Goal: Task Accomplishment & Management: Manage account settings

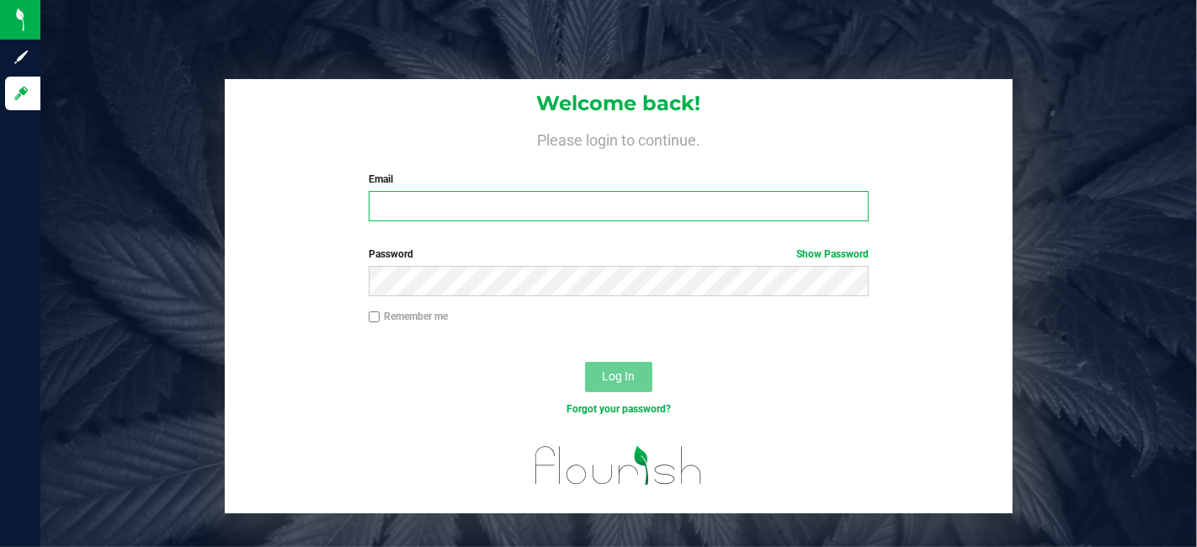
type input "[PERSON_NAME][EMAIL_ADDRESS][DOMAIN_NAME]"
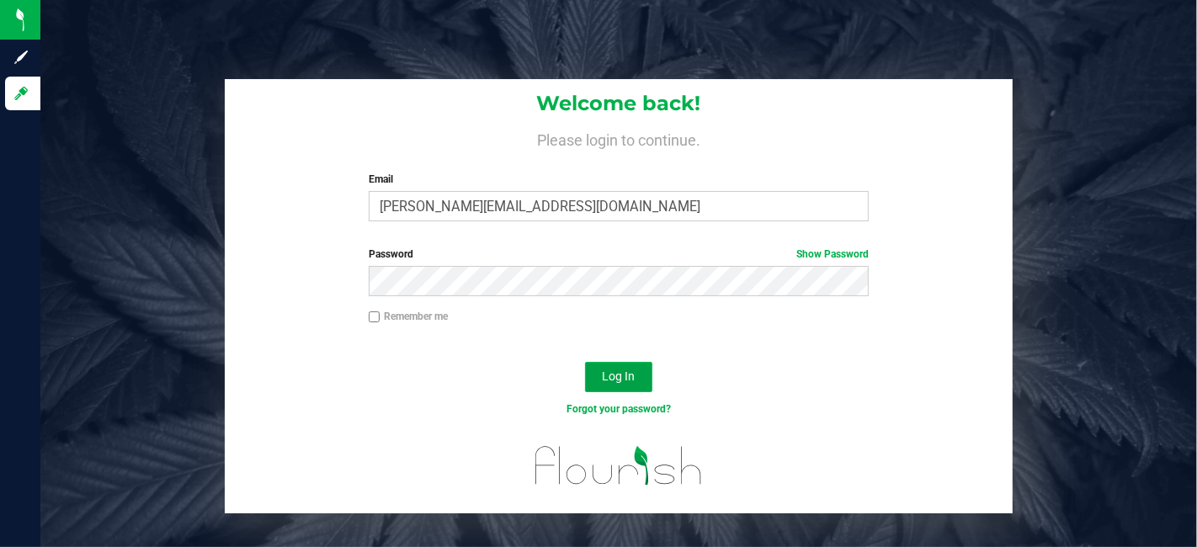
click at [629, 379] on span "Log In" at bounding box center [619, 375] width 33 height 13
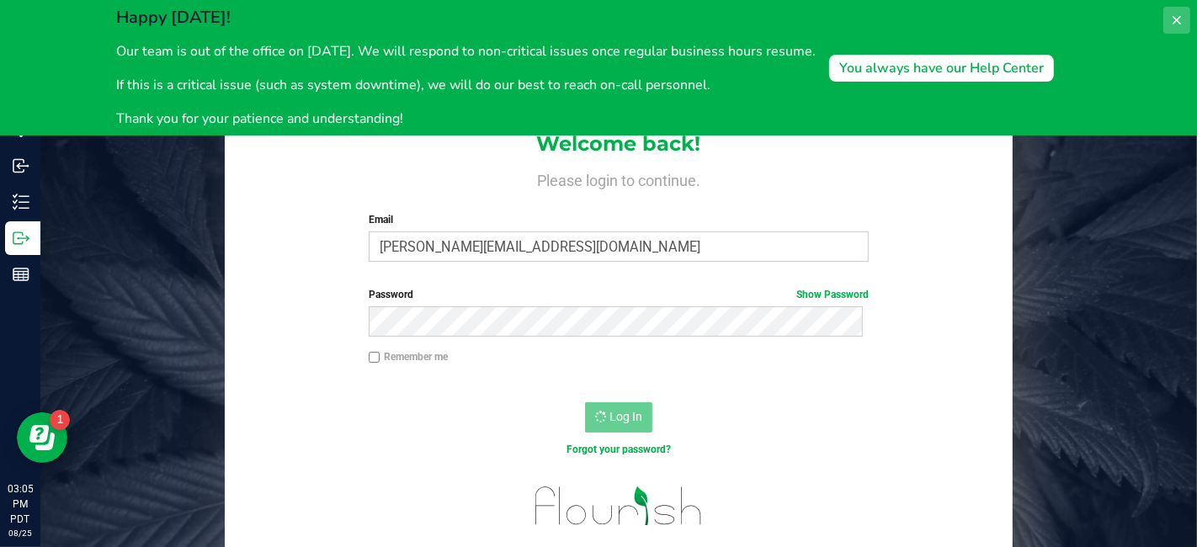
click at [1176, 17] on icon at bounding box center [1176, 19] width 13 height 13
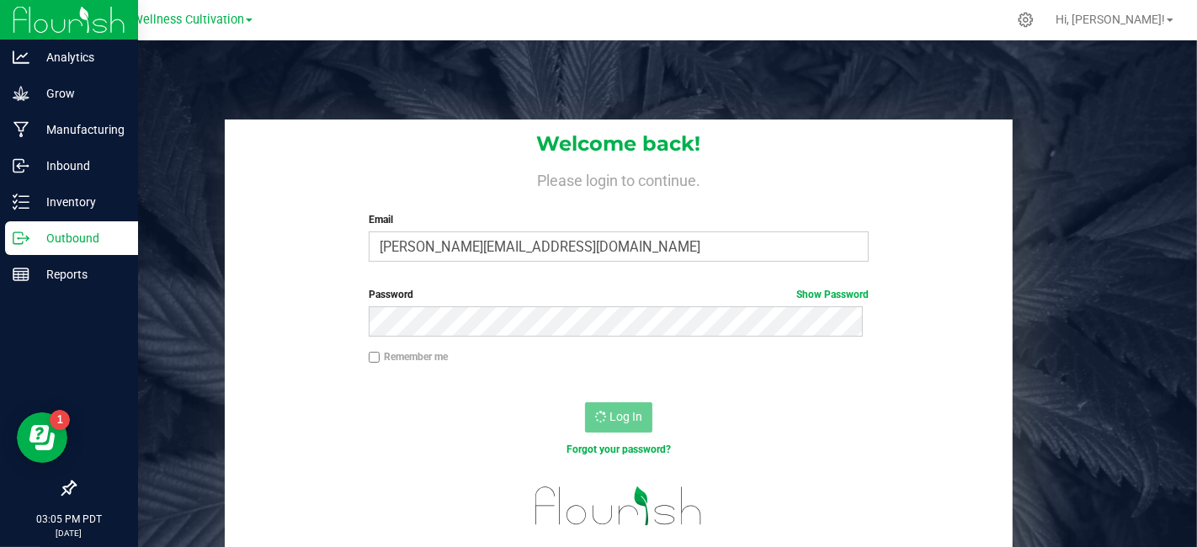
click at [47, 233] on p "Outbound" at bounding box center [79, 238] width 101 height 20
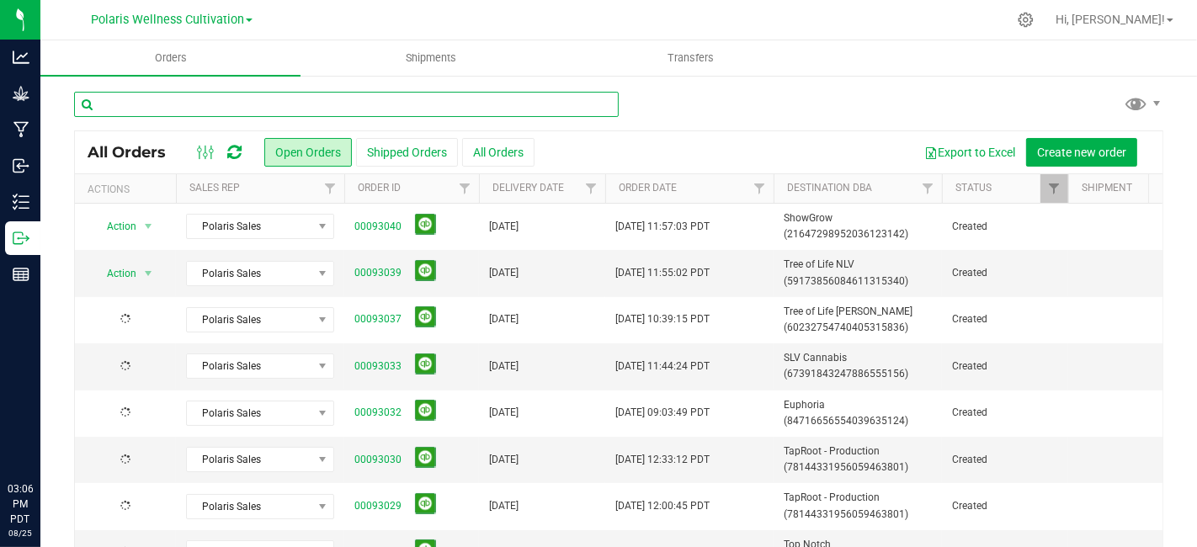
click at [490, 105] on input "text" at bounding box center [346, 104] width 544 height 25
type input "jones"
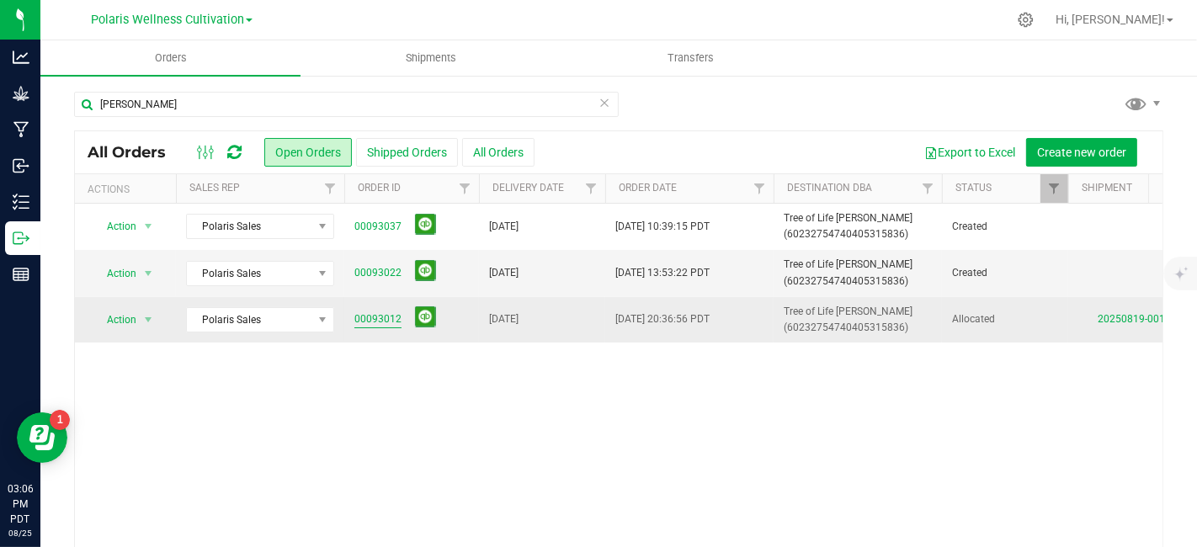
click at [376, 321] on link "00093012" at bounding box center [377, 319] width 47 height 16
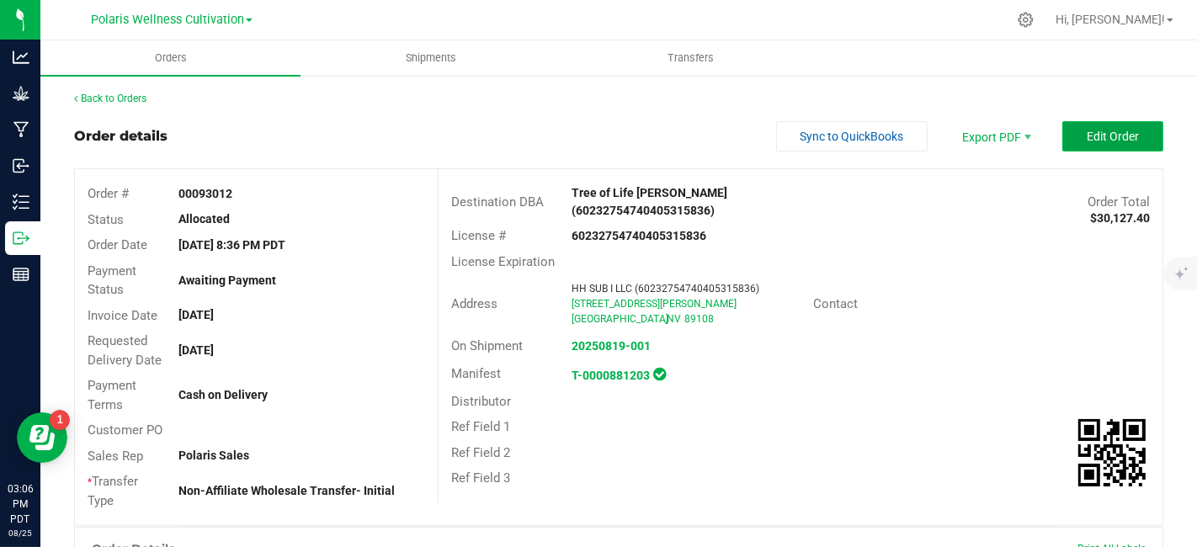
click at [1103, 133] on span "Edit Order" at bounding box center [1112, 136] width 52 height 13
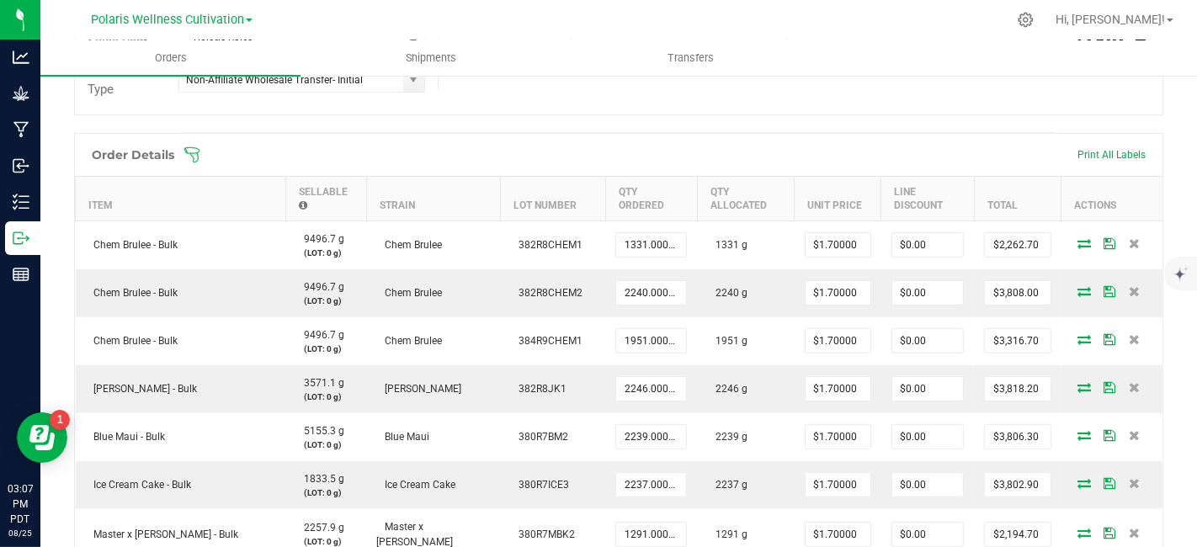
scroll to position [443, 0]
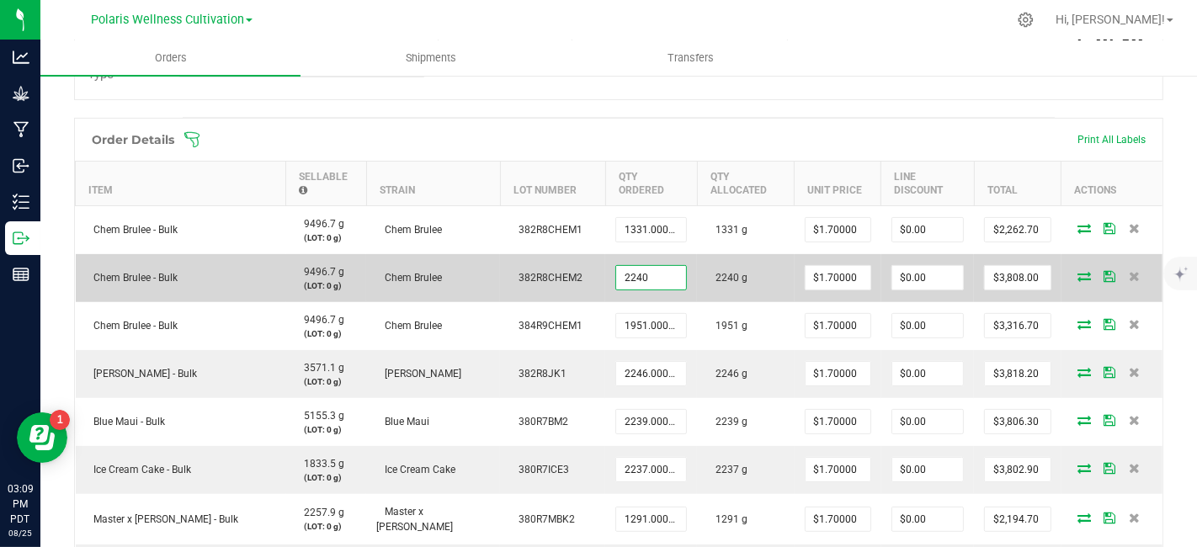
click at [658, 275] on input "2240" at bounding box center [651, 278] width 70 height 24
type input "2232.0000 g"
type input "1.7"
type input "$3,794.40"
type input "2240.0000 g"
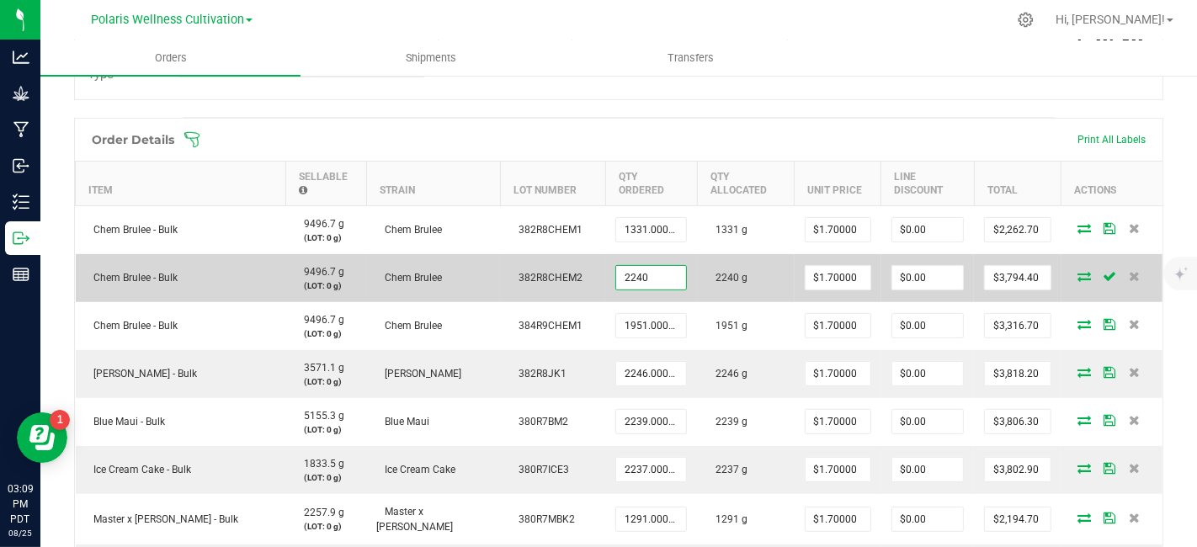
type input "1.7"
type input "$3,808.00"
click at [661, 270] on input "2240" at bounding box center [651, 278] width 70 height 24
type input "2232.0000 g"
type input "1.7"
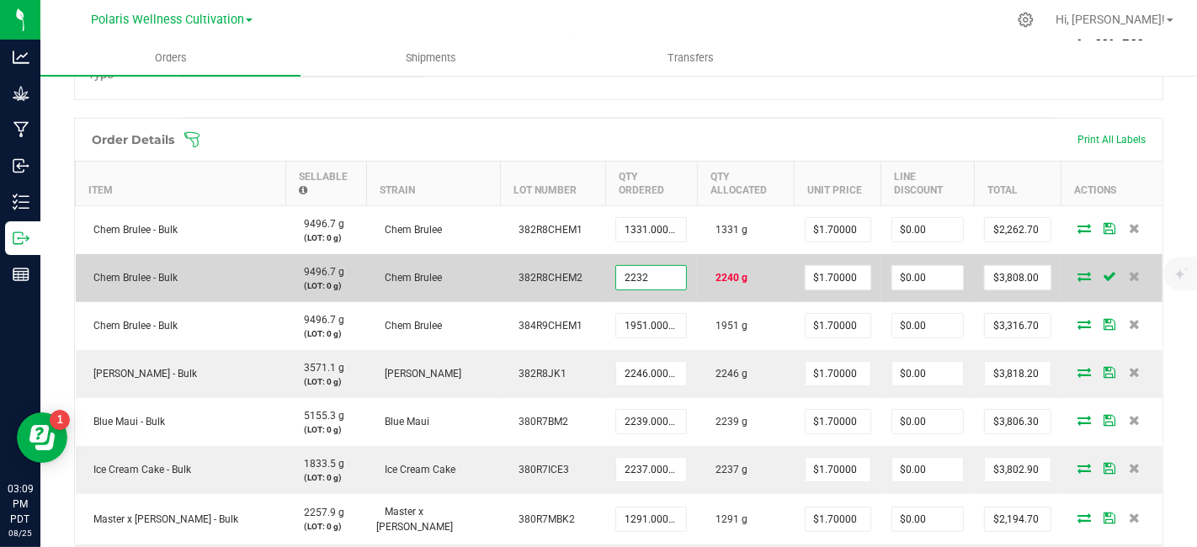
type input "$3,794.40"
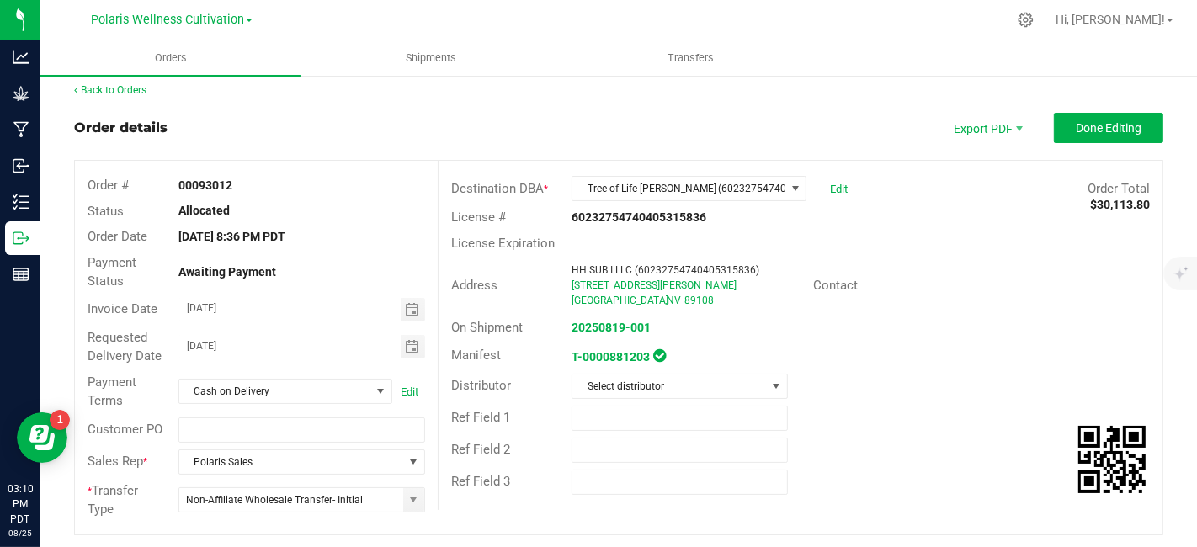
scroll to position [0, 0]
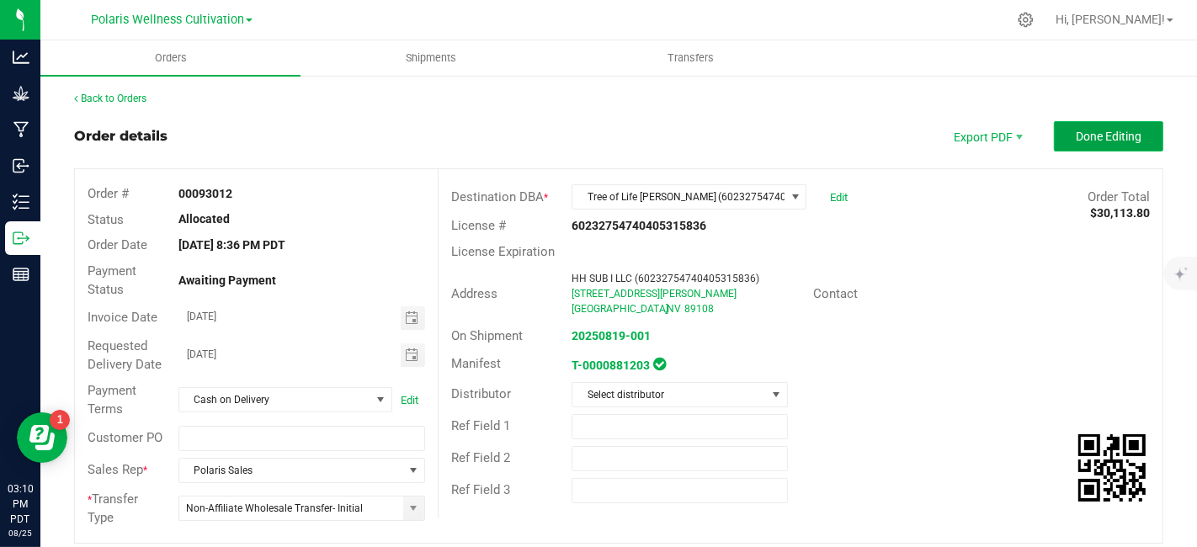
click at [1103, 143] on button "Done Editing" at bounding box center [1108, 136] width 109 height 30
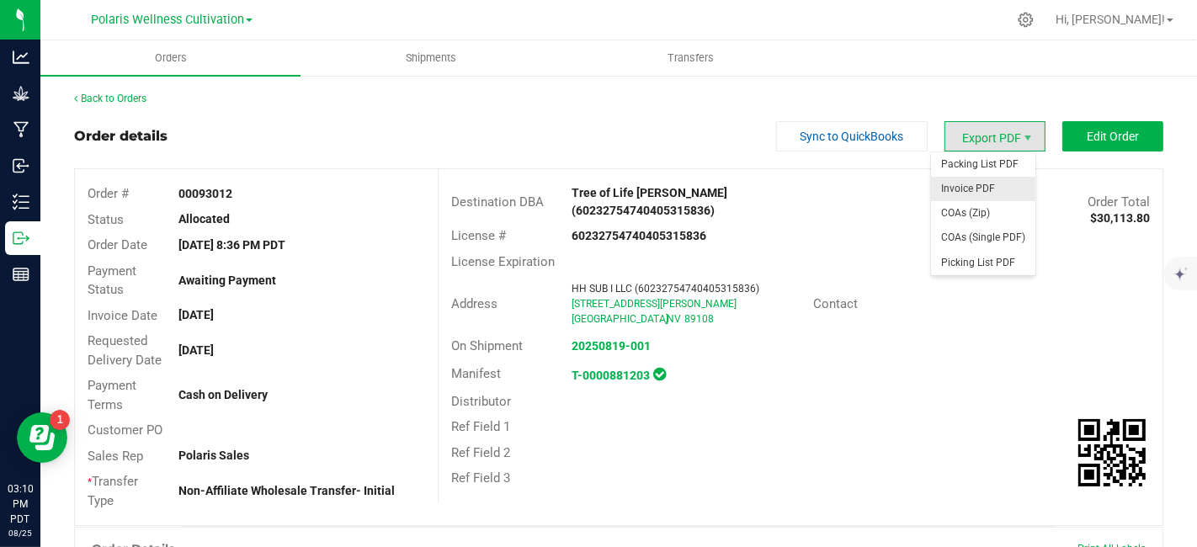
drag, startPoint x: 1015, startPoint y: 131, endPoint x: 990, endPoint y: 189, distance: 62.5
click at [990, 189] on body "Analytics Grow Manufacturing Inbound Inventory Outbound Reports 03:10 PM PDT 08…" at bounding box center [598, 273] width 1197 height 547
click at [990, 189] on span "Invoice PDF" at bounding box center [983, 189] width 104 height 24
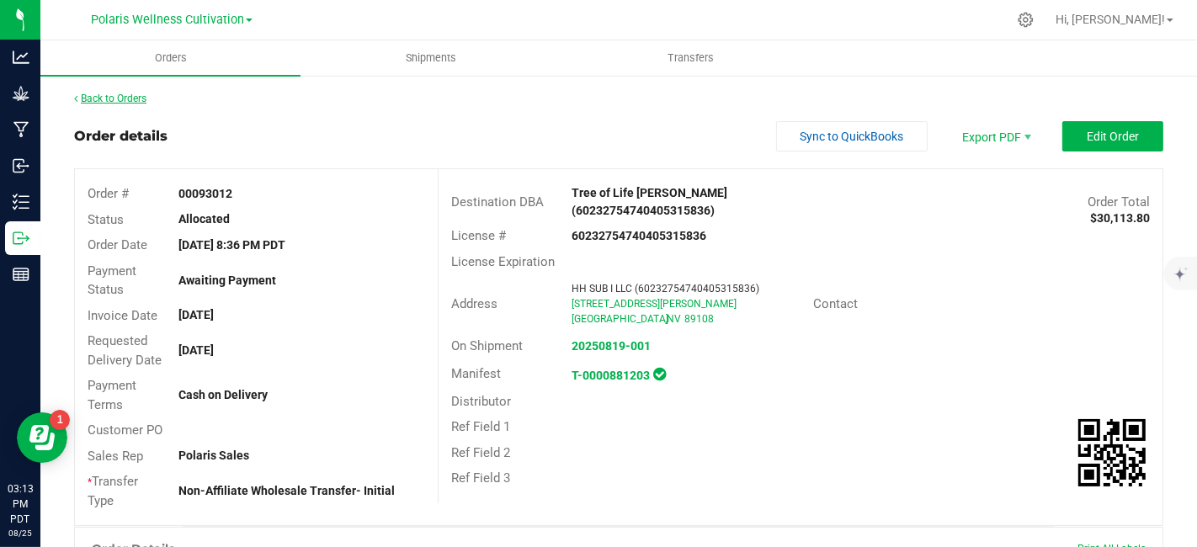
click at [116, 97] on link "Back to Orders" at bounding box center [110, 99] width 72 height 12
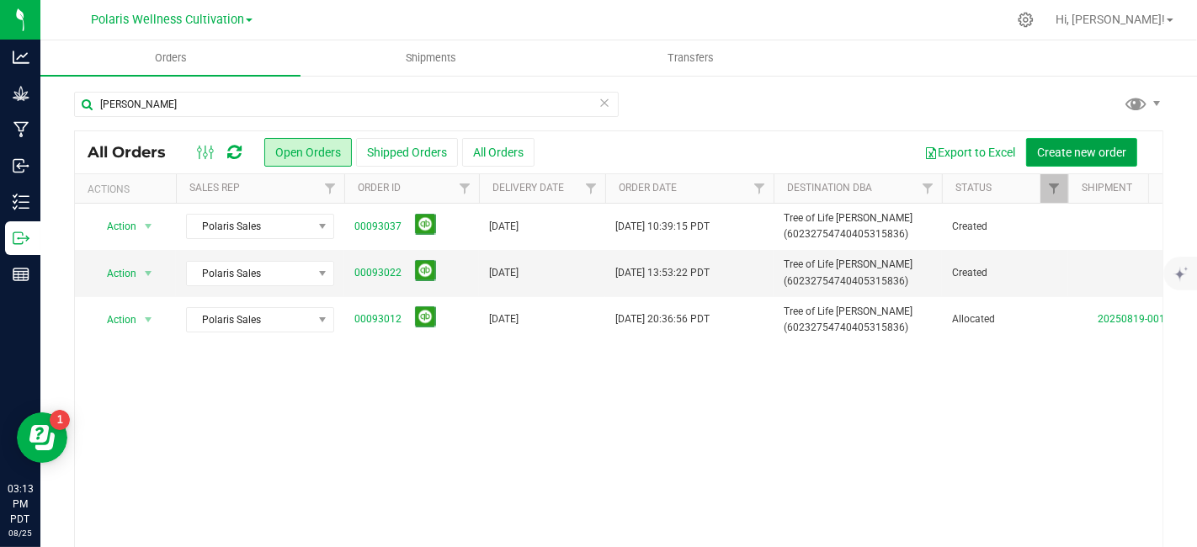
click at [1049, 155] on span "Create new order" at bounding box center [1081, 152] width 89 height 13
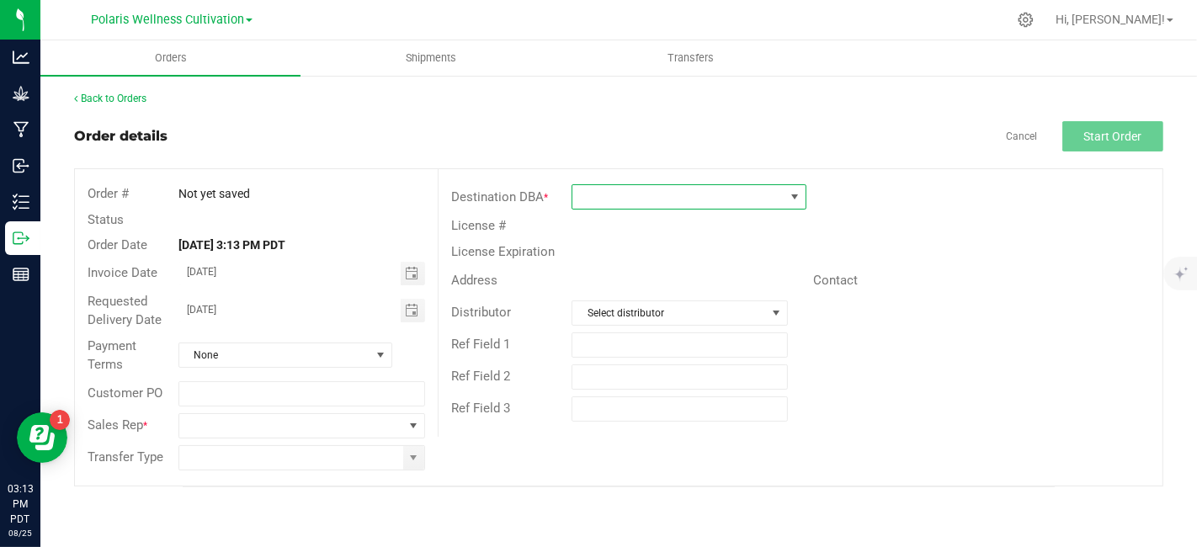
click at [681, 195] on span at bounding box center [678, 197] width 212 height 24
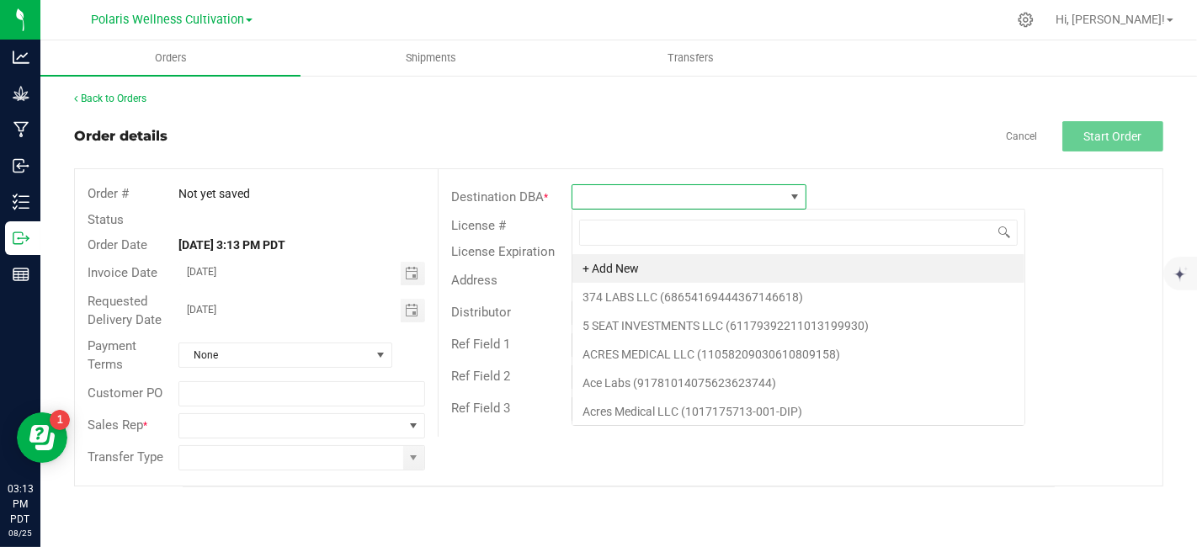
scroll to position [24, 236]
type input "jardin"
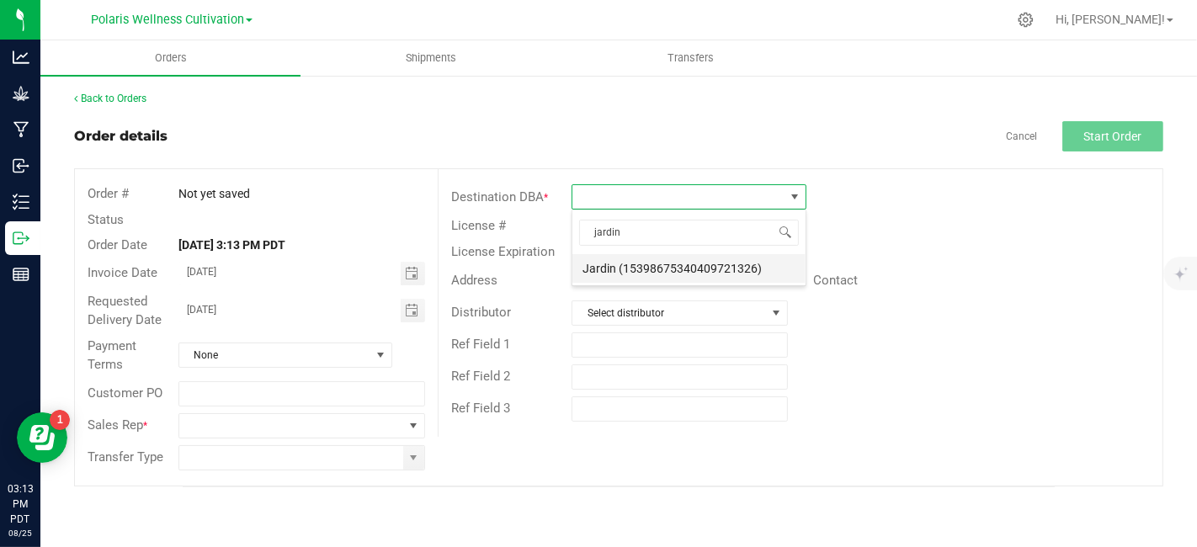
click at [668, 278] on li "Jardin (15398675340409721326)" at bounding box center [688, 268] width 233 height 29
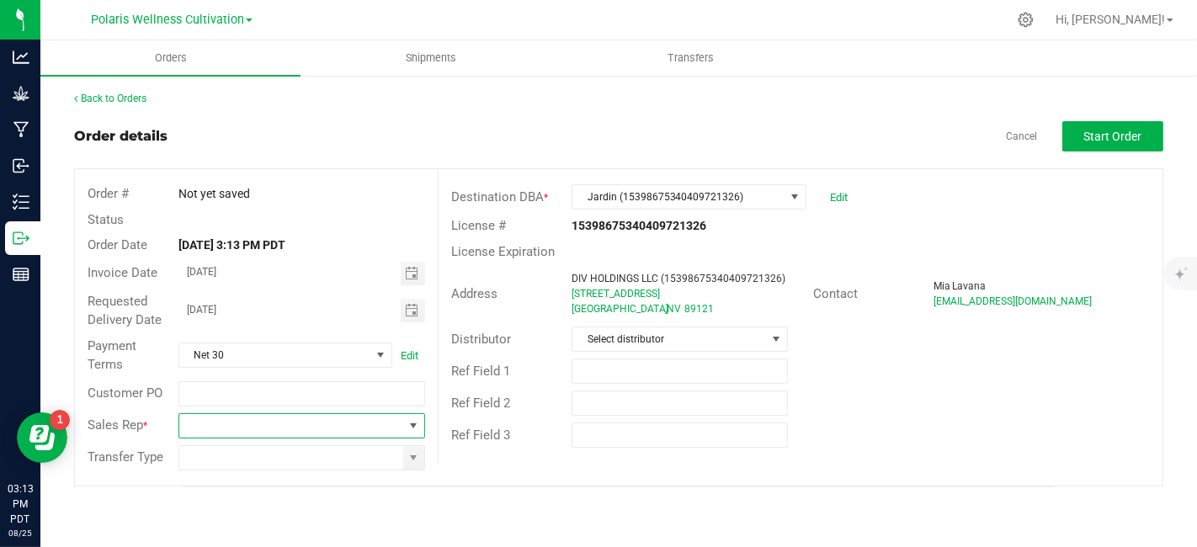
click at [418, 425] on span at bounding box center [412, 425] width 13 height 13
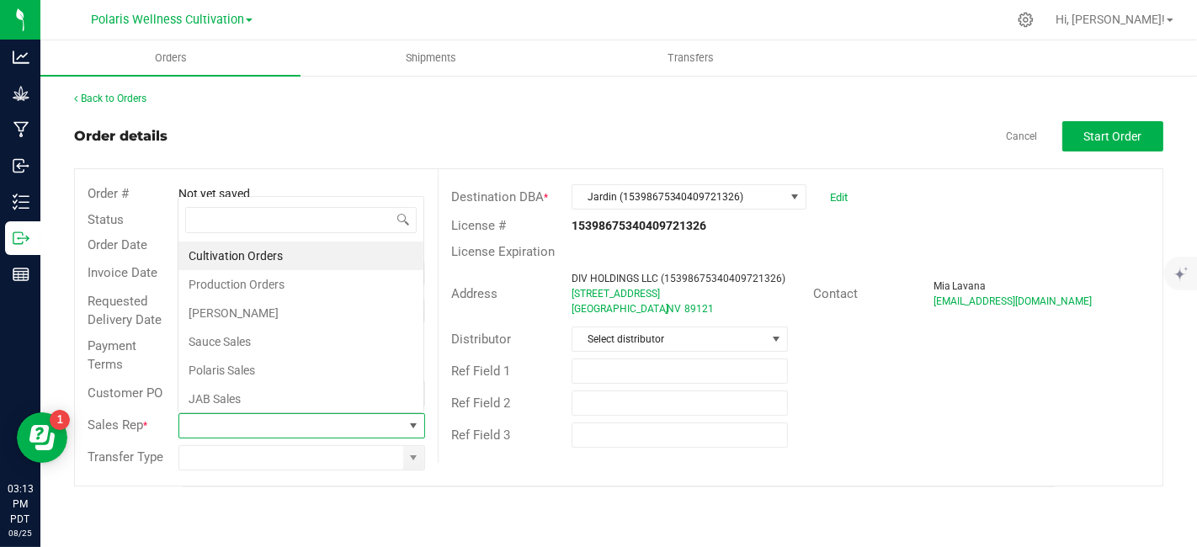
scroll to position [24, 242]
click at [356, 361] on li "Polaris Sales" at bounding box center [300, 370] width 245 height 29
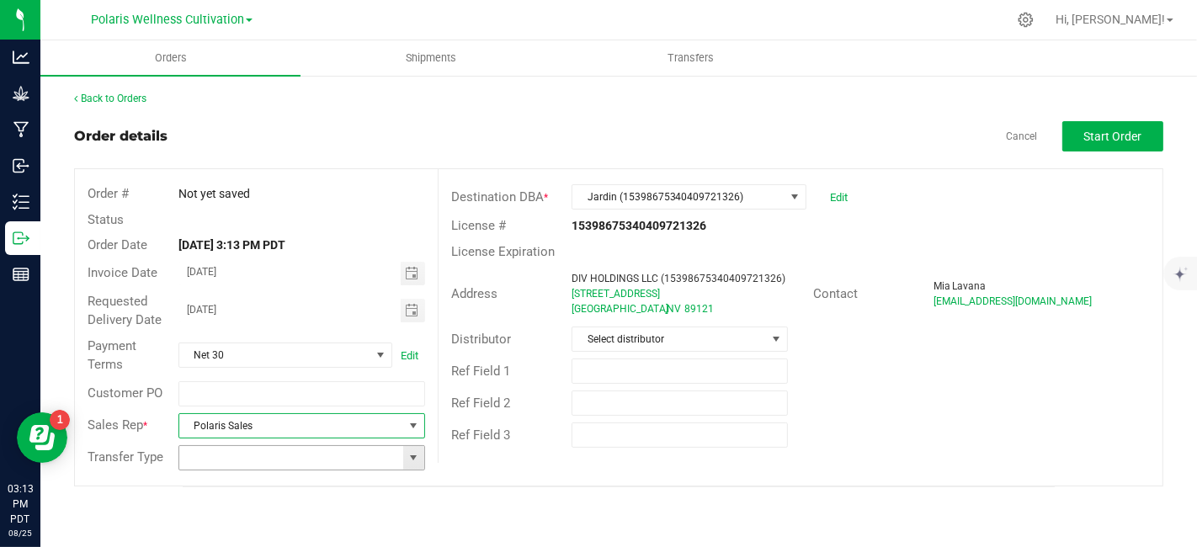
click at [415, 459] on span at bounding box center [412, 457] width 13 height 13
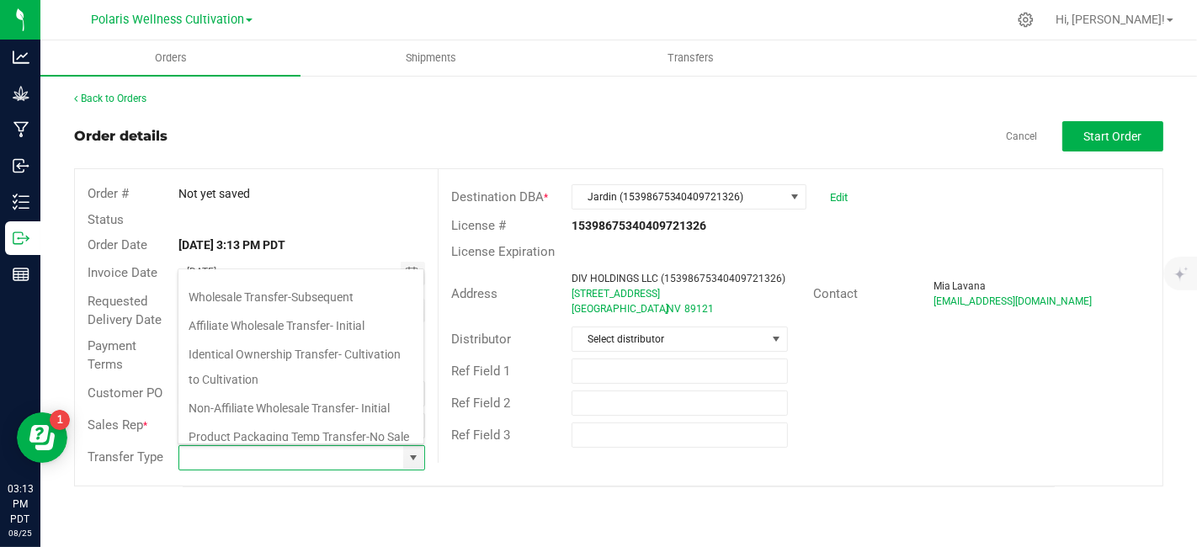
scroll to position [178, 0]
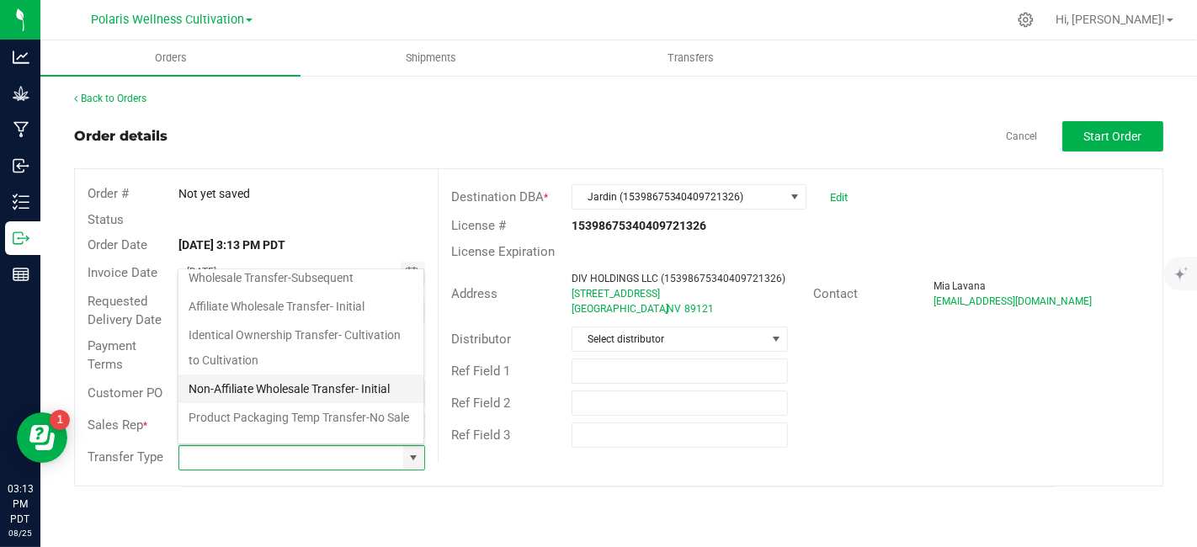
click at [350, 392] on li "Non-Affiliate Wholesale Transfer- Initial" at bounding box center [300, 388] width 245 height 29
type input "Non-Affiliate Wholesale Transfer- Initial"
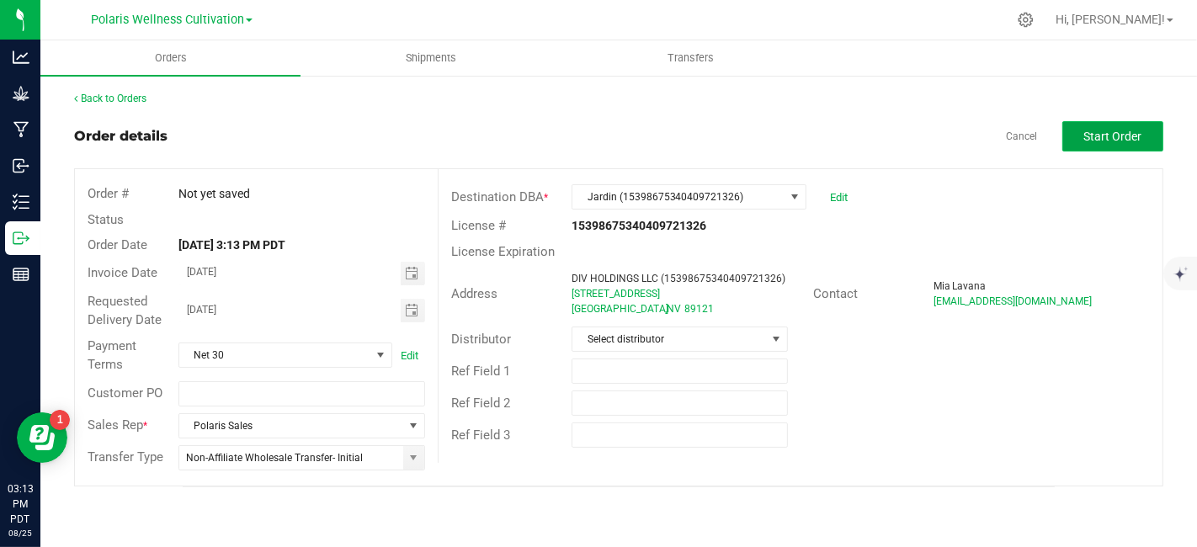
click at [1128, 136] on span "Start Order" at bounding box center [1113, 136] width 58 height 13
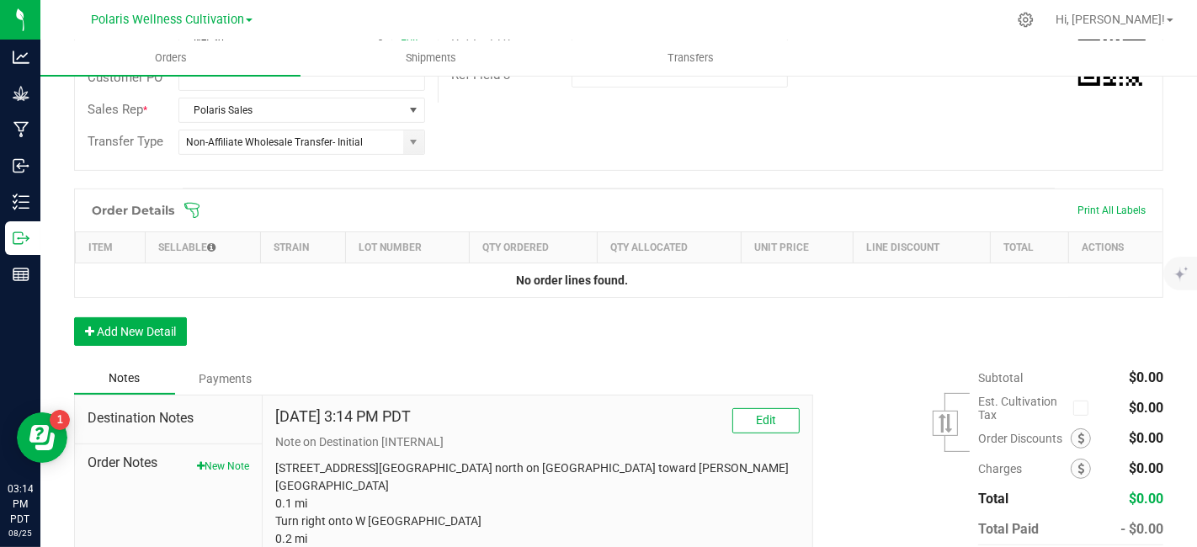
scroll to position [397, 0]
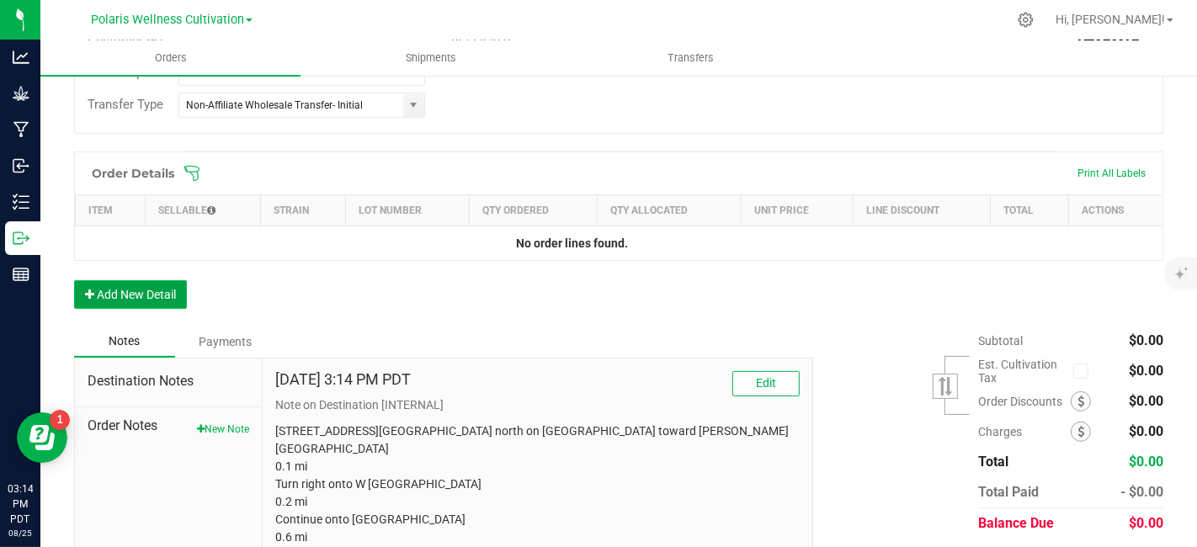
click at [160, 290] on button "Add New Detail" at bounding box center [130, 294] width 113 height 29
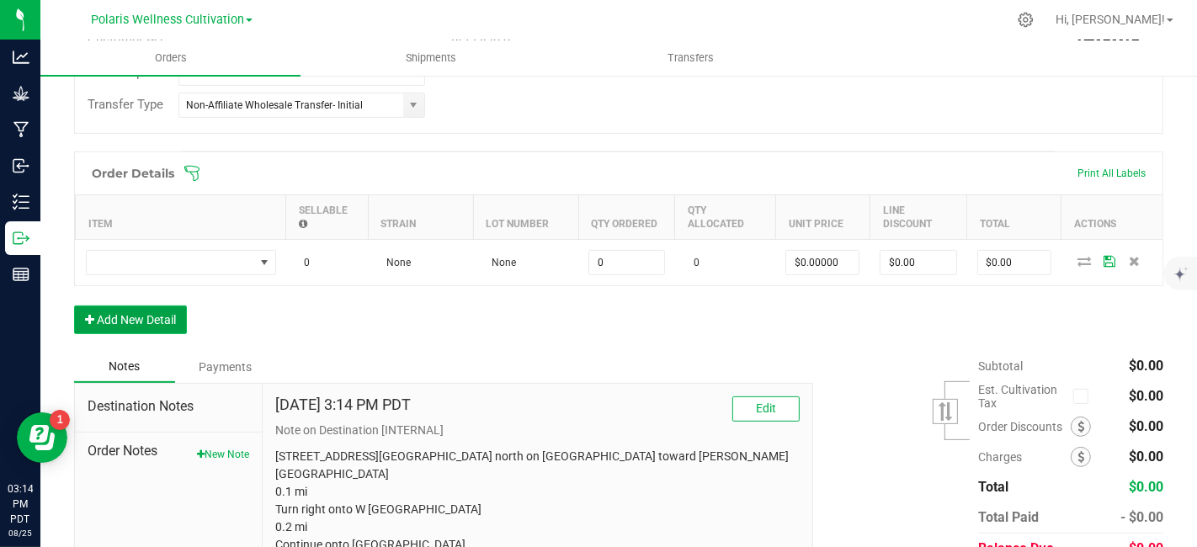
click at [153, 329] on button "Add New Detail" at bounding box center [130, 319] width 113 height 29
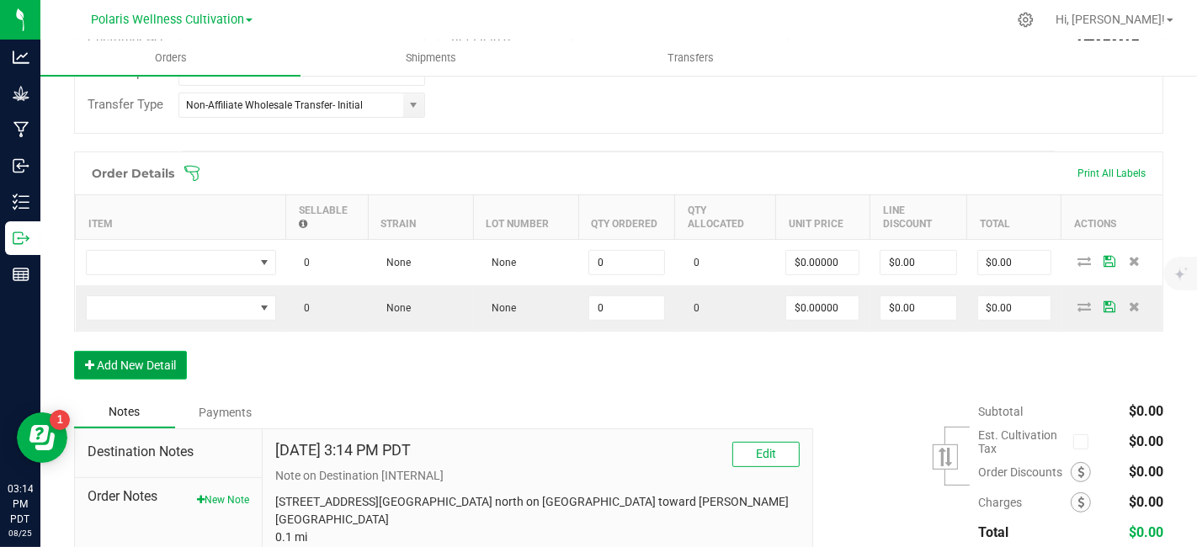
click at [167, 361] on button "Add New Detail" at bounding box center [130, 365] width 113 height 29
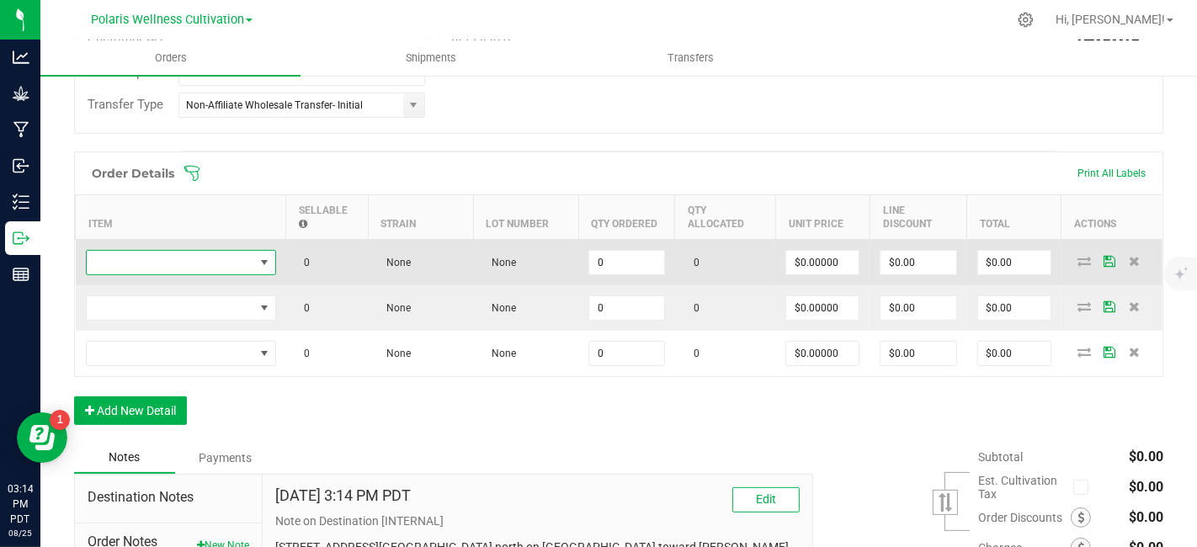
click at [200, 253] on span "NO DATA FOUND" at bounding box center [170, 263] width 167 height 24
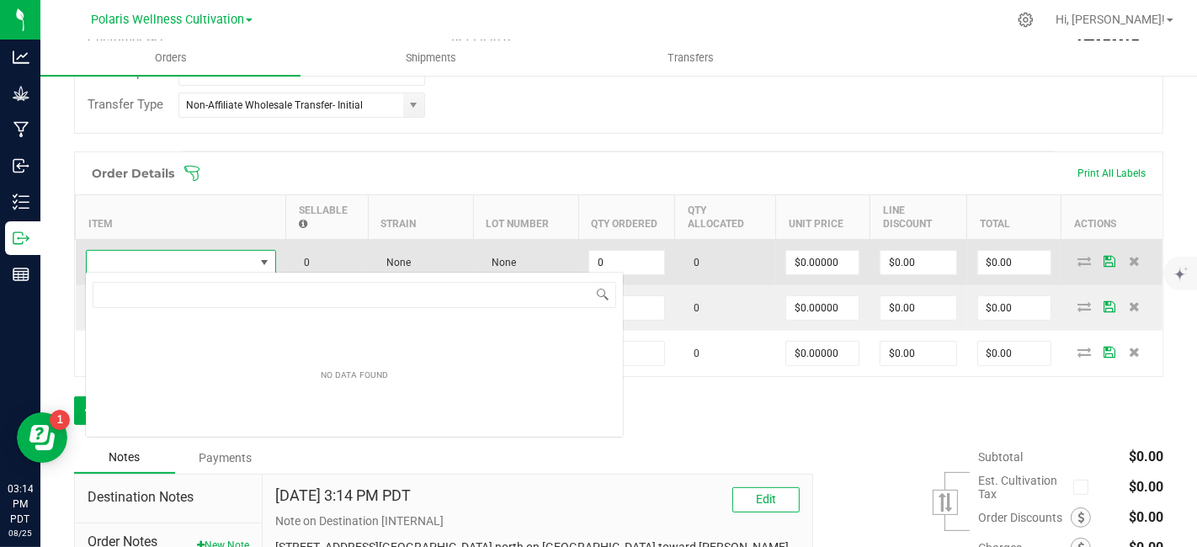
scroll to position [24, 189]
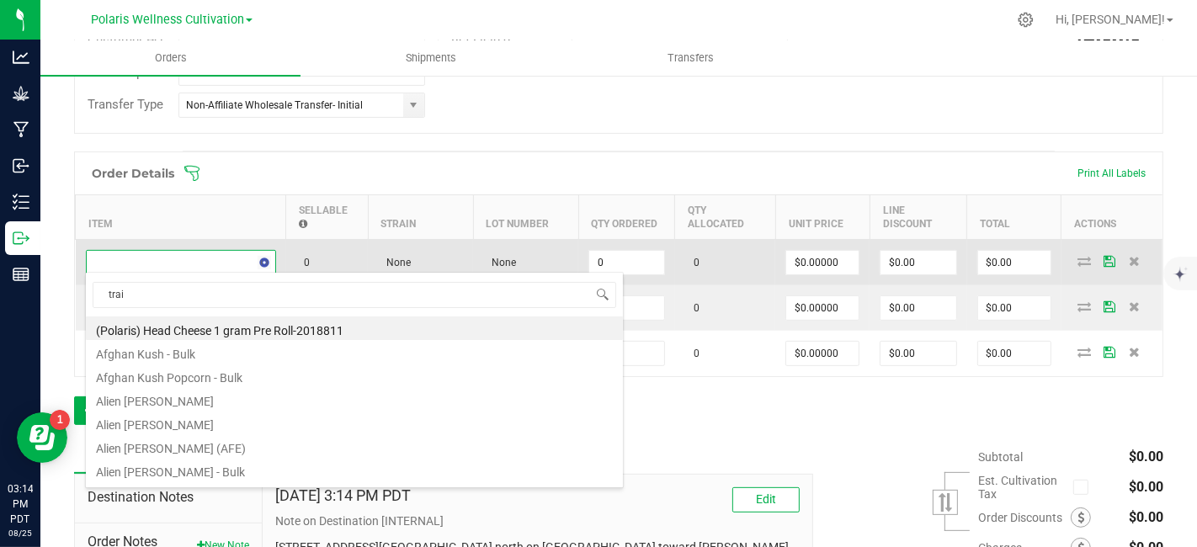
type input "train"
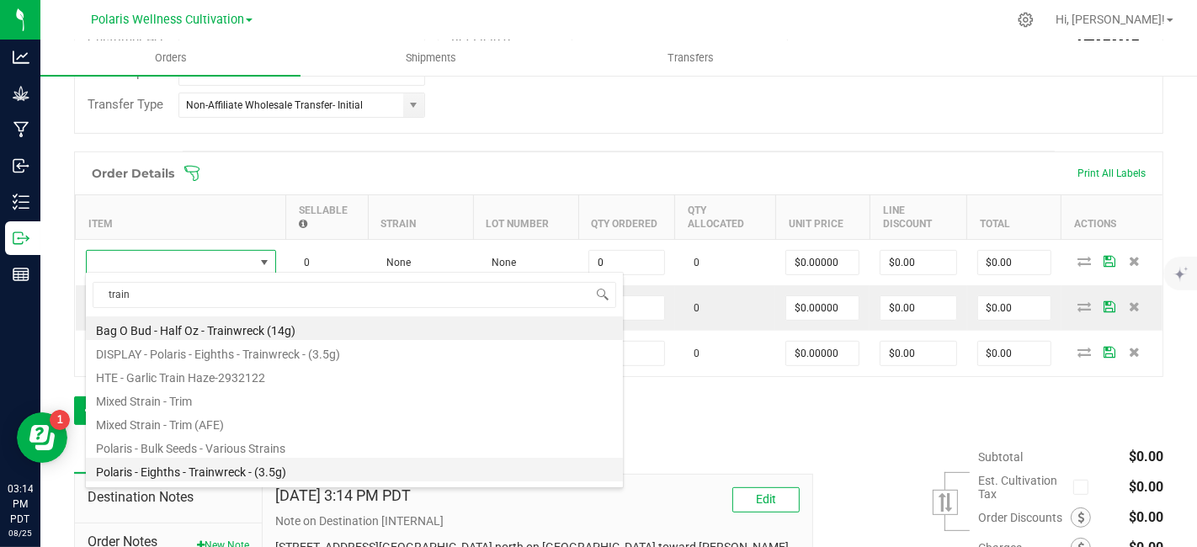
click at [227, 465] on li "Polaris - Eighths - Trainwreck - (3.5g)" at bounding box center [354, 470] width 537 height 24
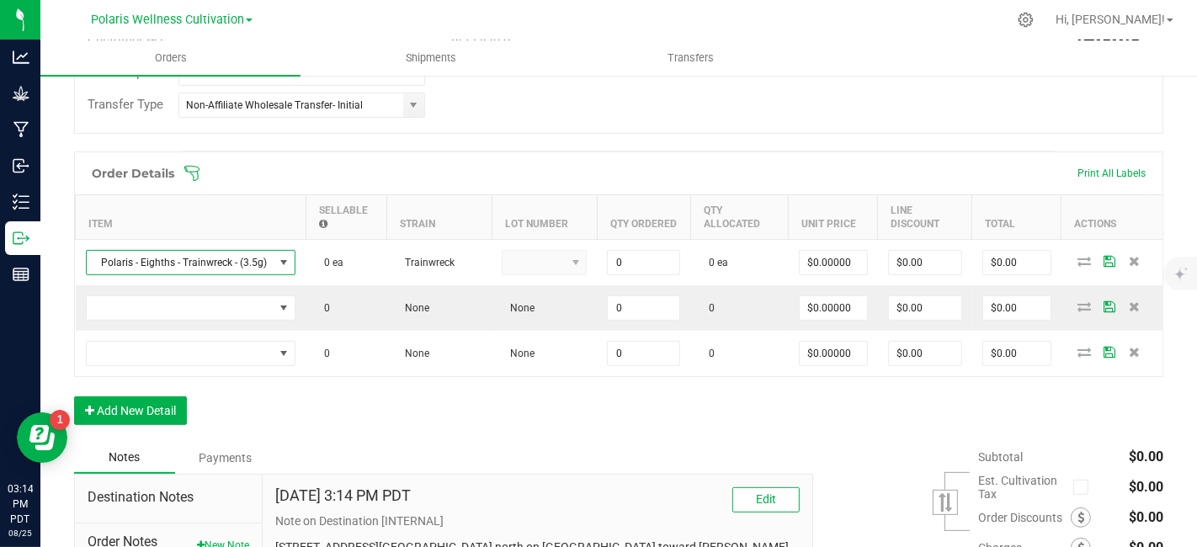
type input "0 ea"
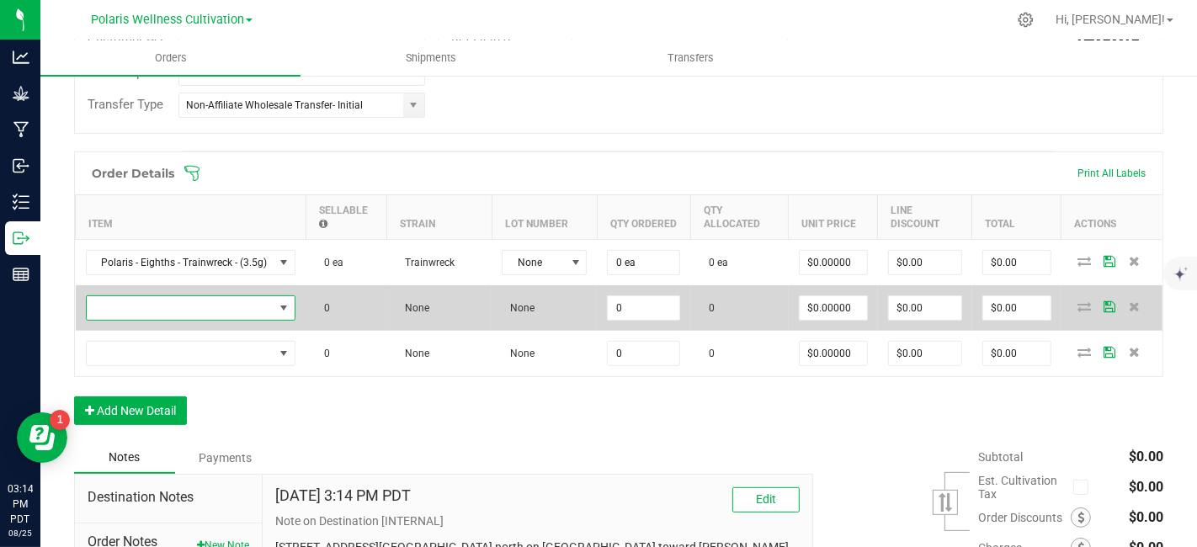
click at [215, 309] on span "NO DATA FOUND" at bounding box center [181, 308] width 188 height 24
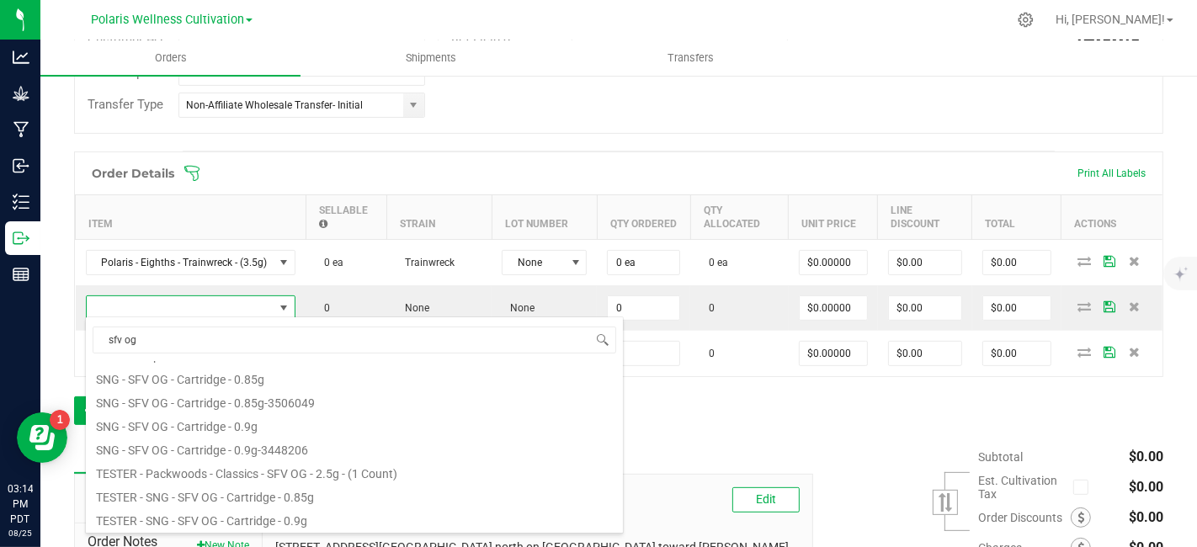
scroll to position [0, 0]
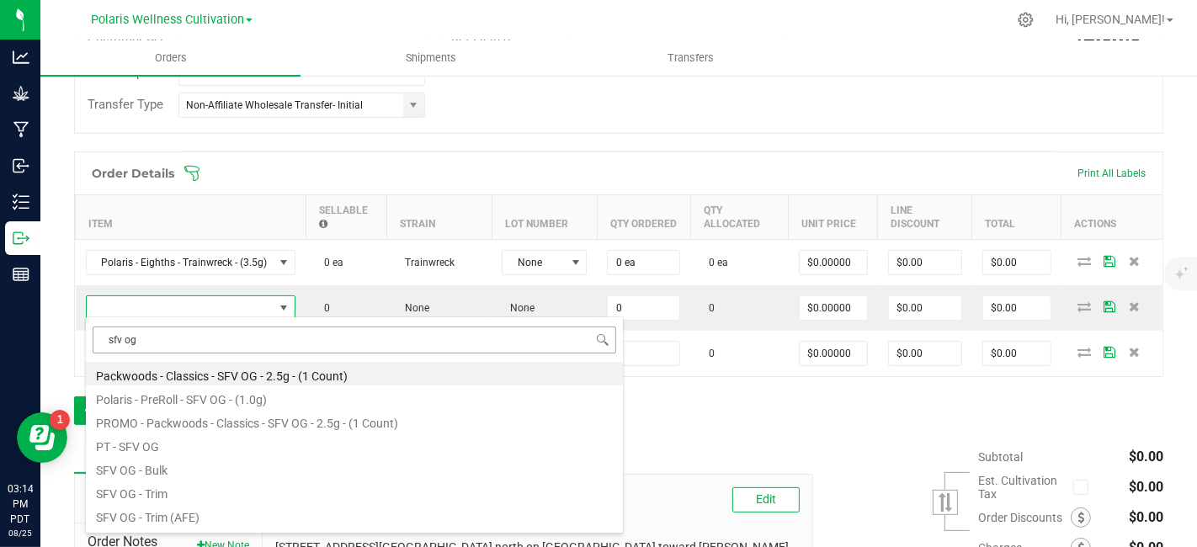
click at [105, 340] on input "sfv og" at bounding box center [354, 340] width 523 height 26
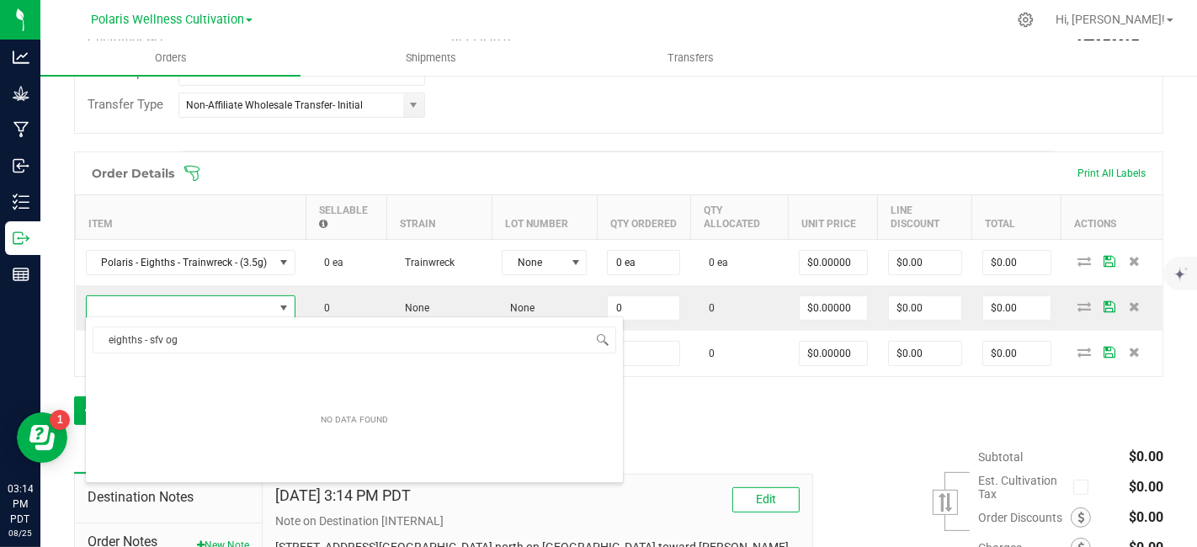
drag, startPoint x: 199, startPoint y: 340, endPoint x: 61, endPoint y: 333, distance: 138.2
click at [61, 333] on body "Analytics Grow Manufacturing Inbound Inventory Outbound Reports 03:14 PM PDT 08…" at bounding box center [598, 273] width 1197 height 547
type input "p"
type input "s"
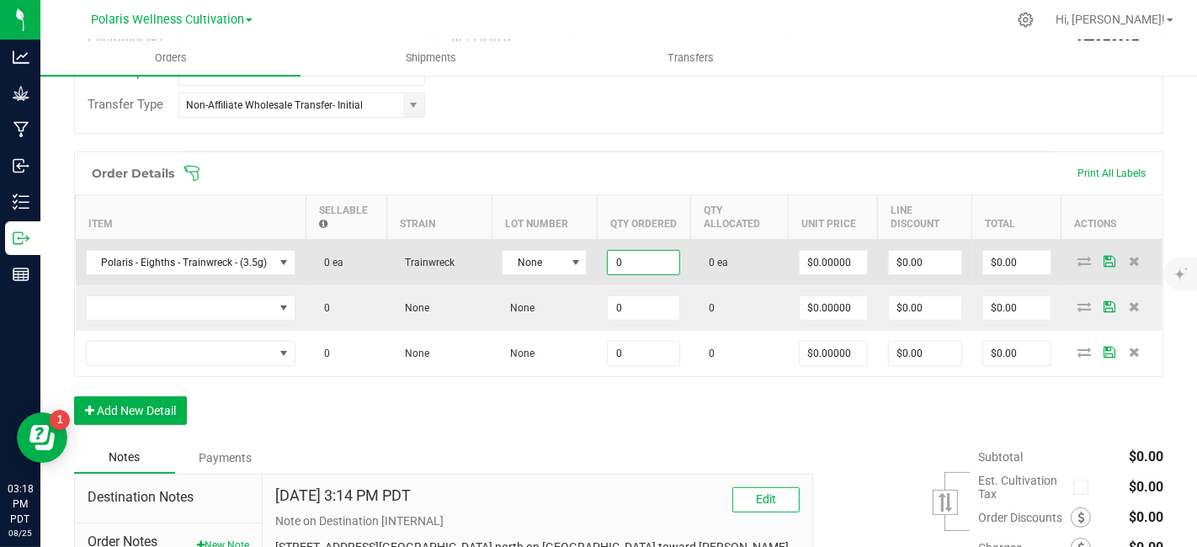
click at [634, 252] on input "0" at bounding box center [644, 263] width 72 height 24
type input "35 ea"
type input "0"
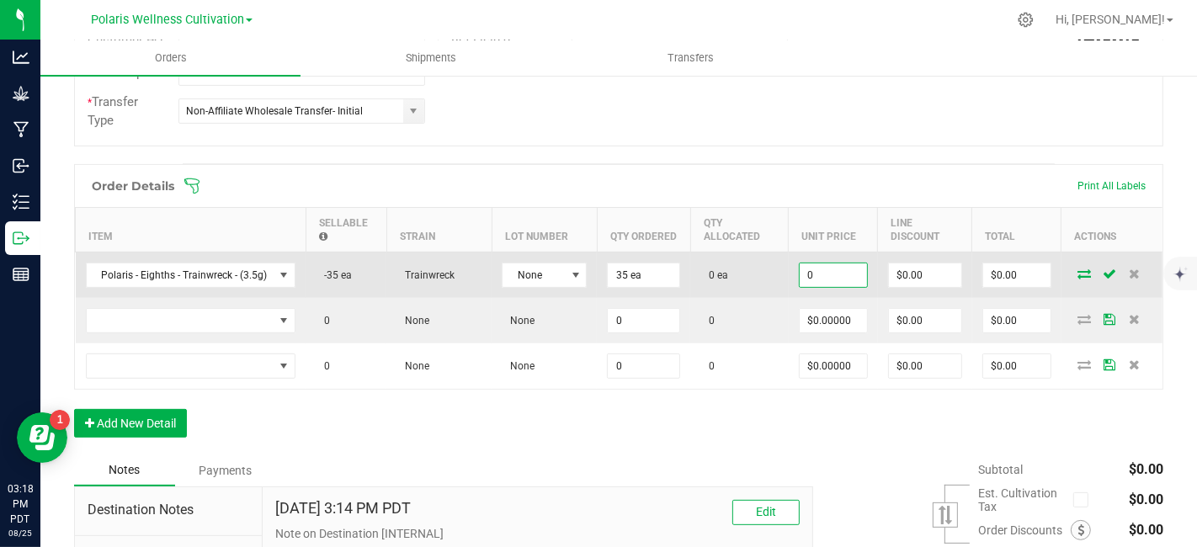
click at [825, 275] on input "0" at bounding box center [832, 275] width 67 height 24
type input "$12.50000"
type input "0"
type input "$437.50"
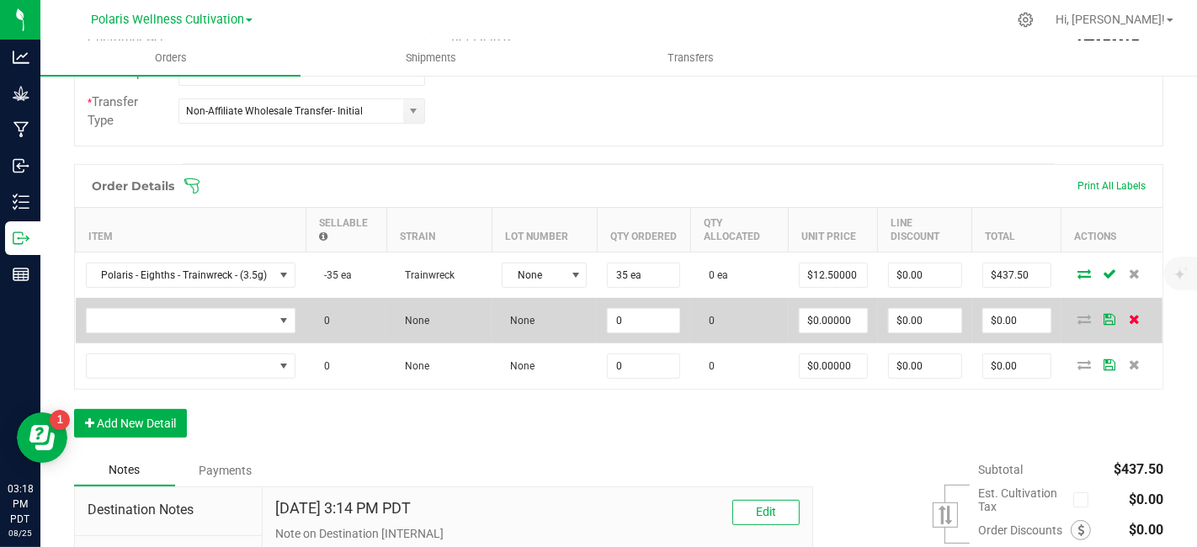
click at [1129, 314] on icon at bounding box center [1134, 319] width 11 height 10
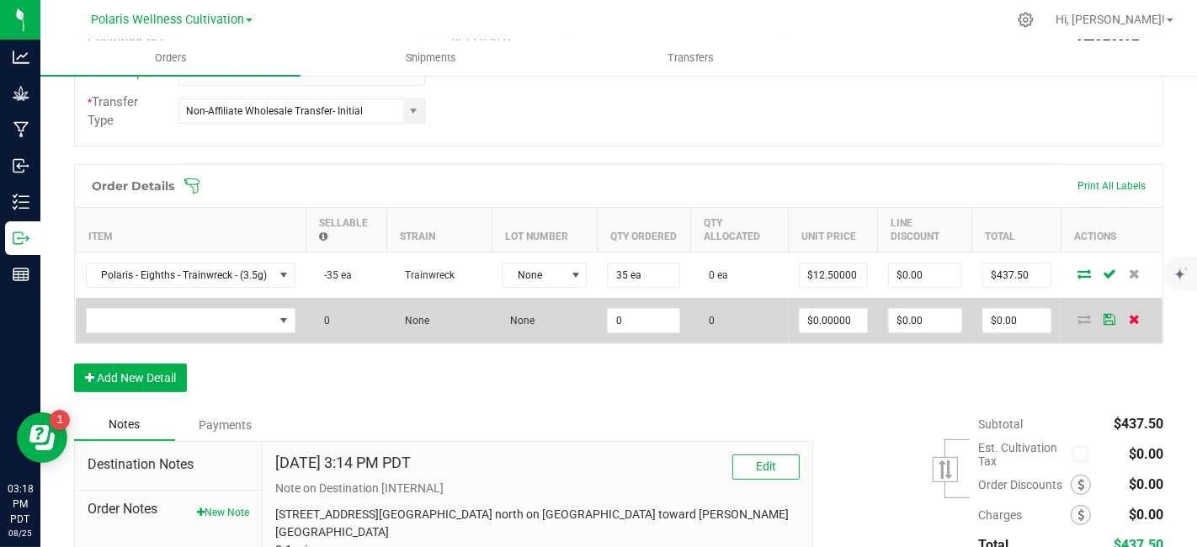
click at [1129, 321] on icon at bounding box center [1134, 319] width 11 height 10
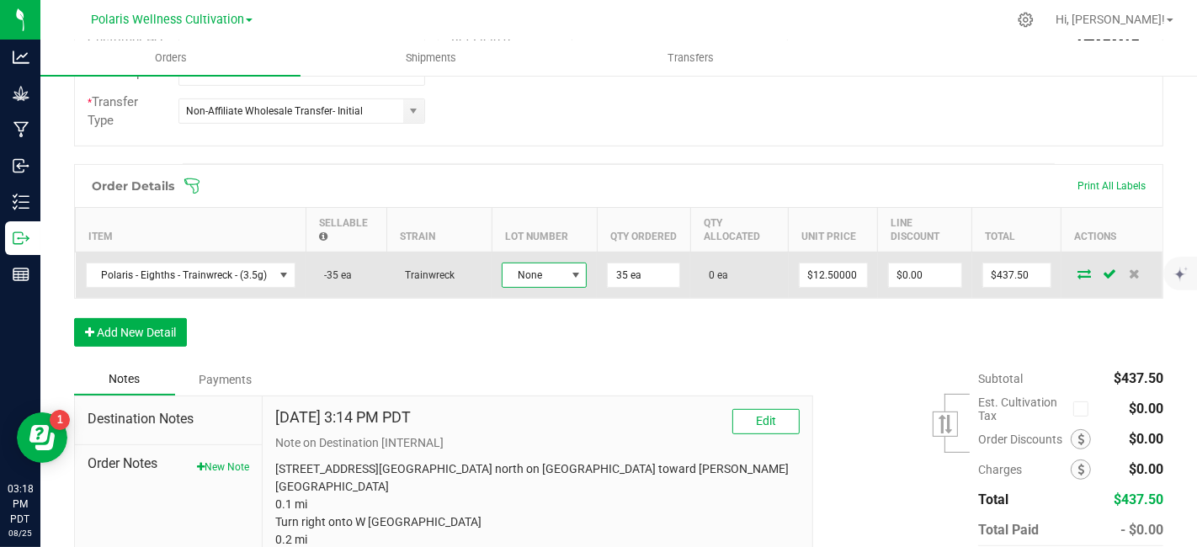
click at [565, 264] on span at bounding box center [575, 275] width 21 height 24
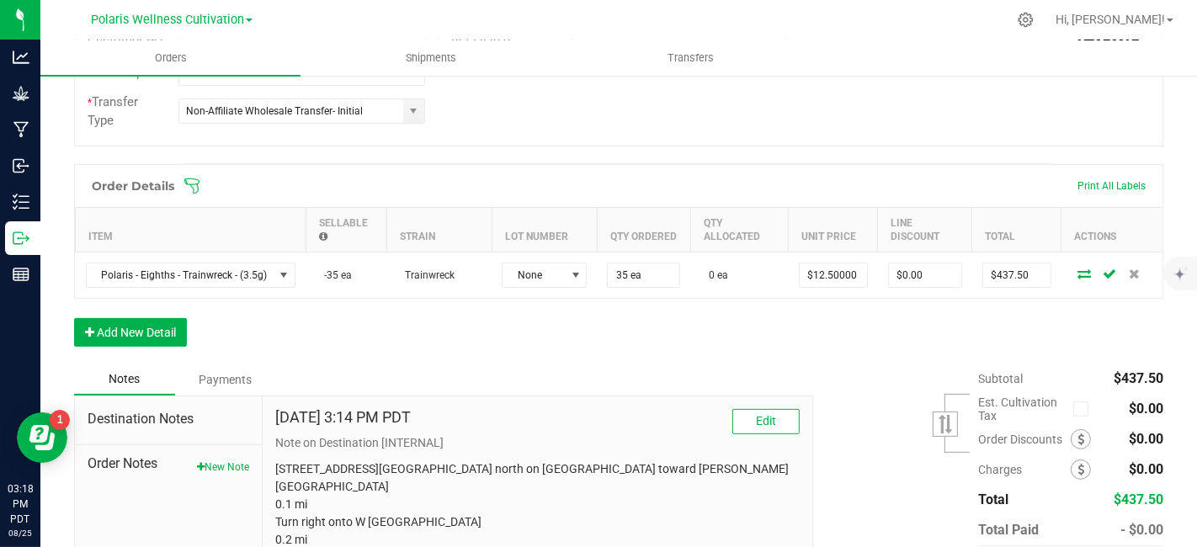
click at [736, 352] on div "Order Details Print All Labels Item Sellable Strain Lot Number Qty Ordered Qty …" at bounding box center [618, 263] width 1089 height 199
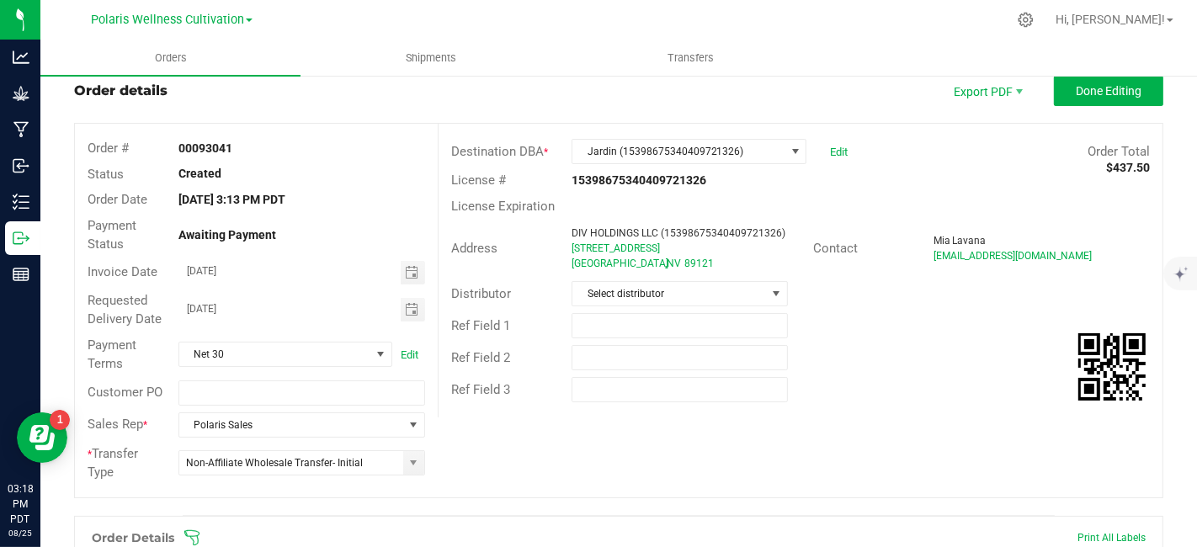
scroll to position [9, 0]
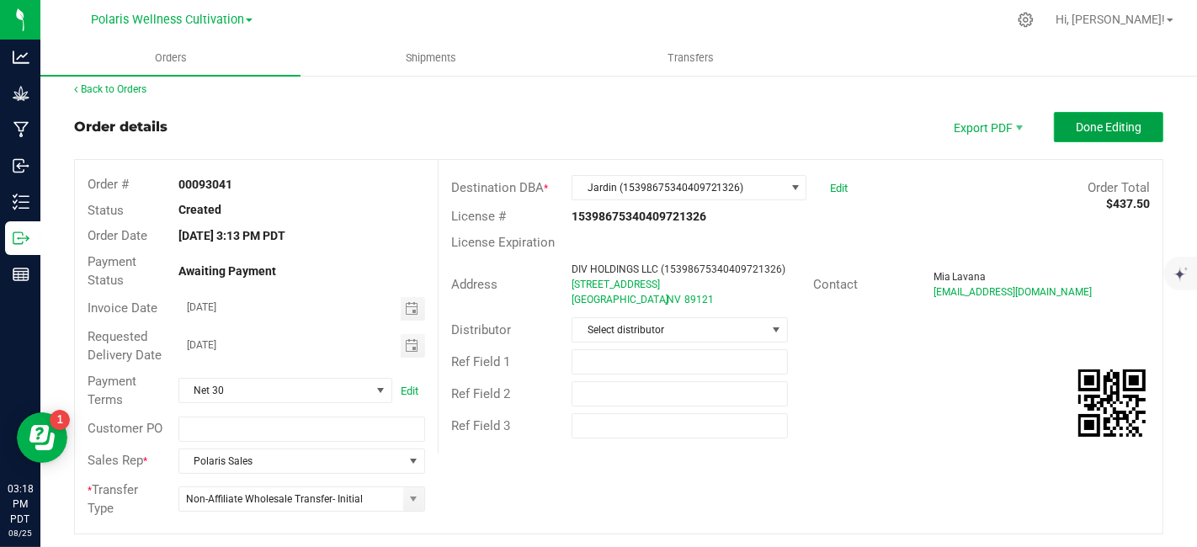
click at [1081, 121] on span "Done Editing" at bounding box center [1108, 126] width 66 height 13
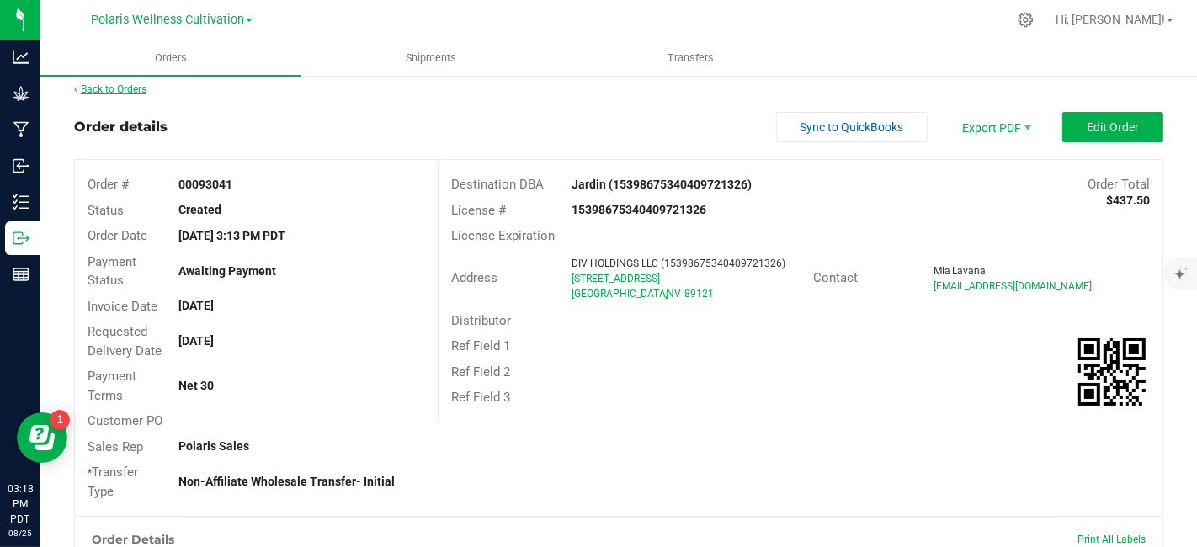
click at [119, 88] on link "Back to Orders" at bounding box center [110, 89] width 72 height 12
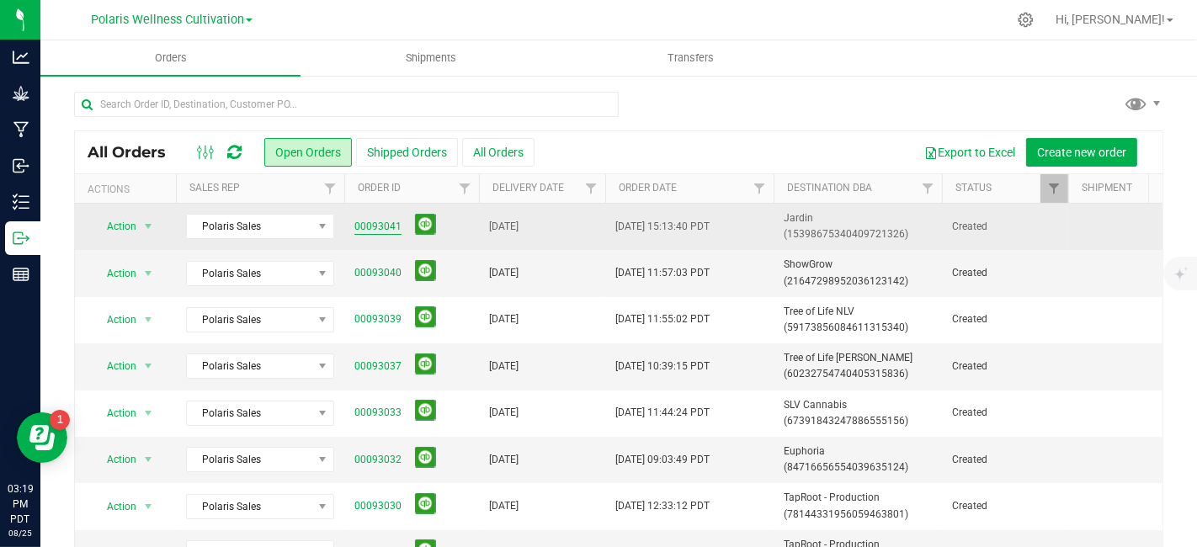
click at [380, 231] on link "00093041" at bounding box center [377, 227] width 47 height 16
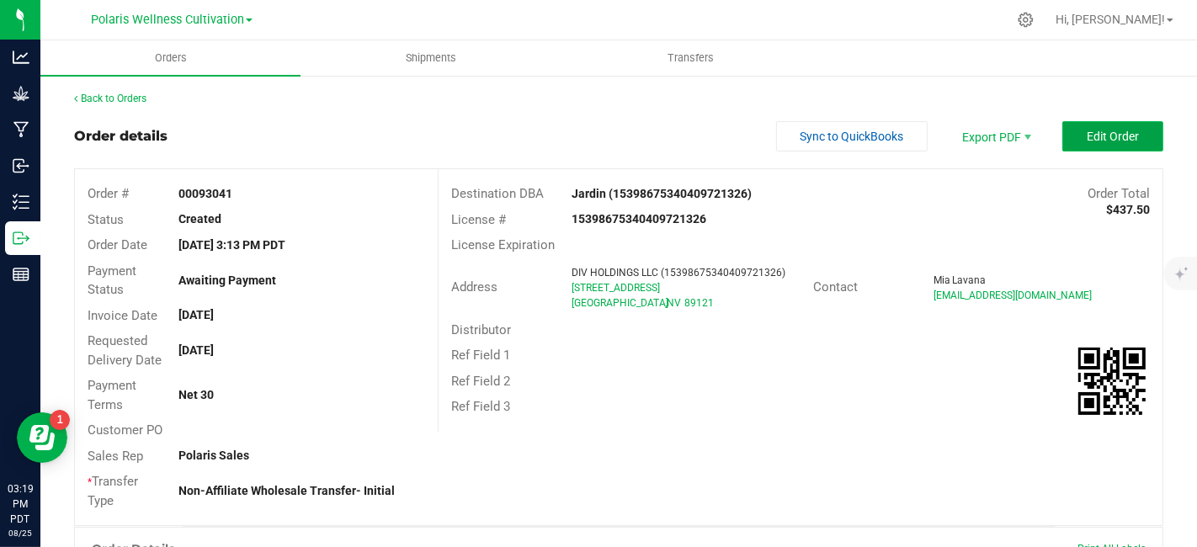
click at [1075, 127] on button "Edit Order" at bounding box center [1112, 136] width 101 height 30
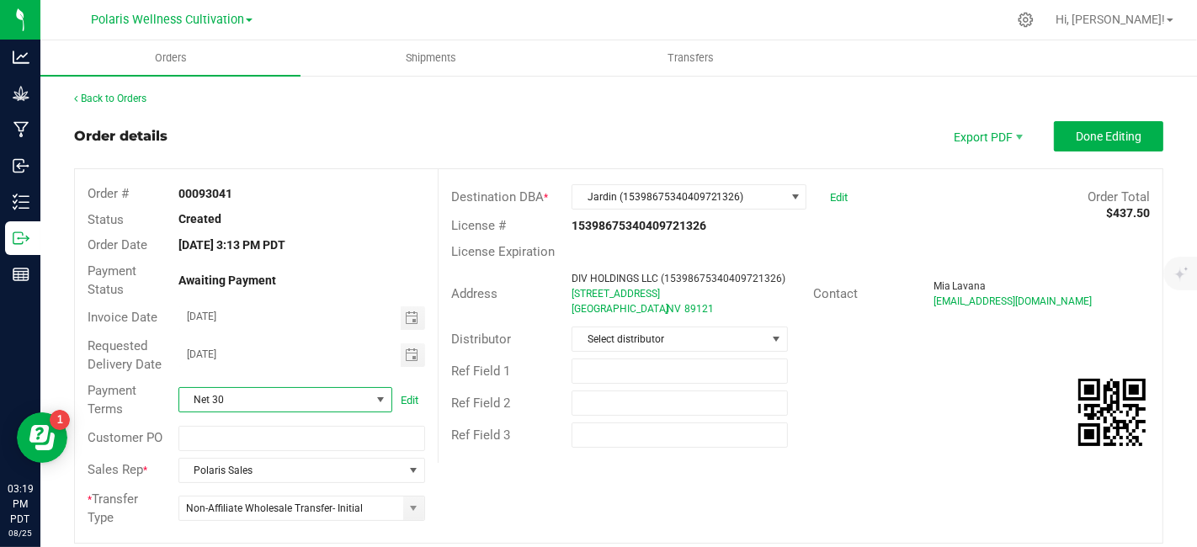
click at [374, 402] on span at bounding box center [380, 399] width 13 height 13
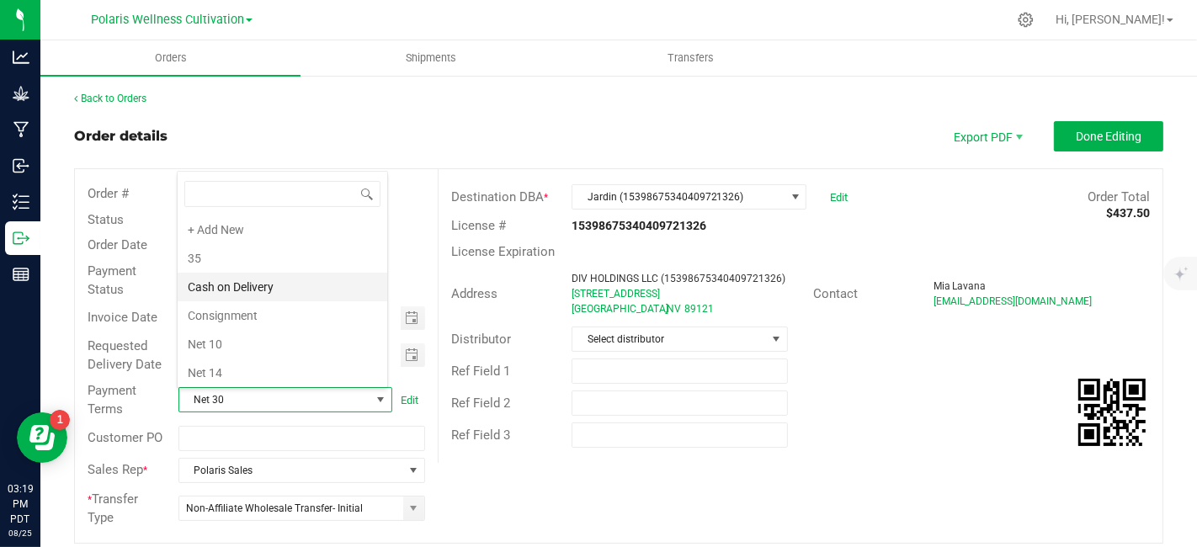
click at [229, 285] on li "Cash on Delivery" at bounding box center [283, 287] width 210 height 29
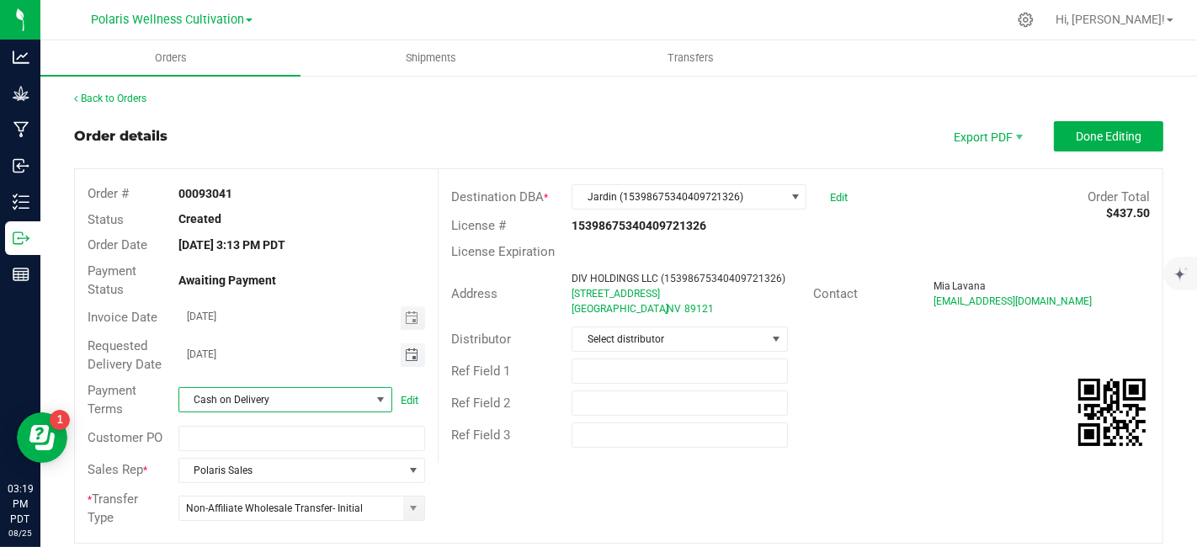
click at [405, 360] on span "Toggle calendar" at bounding box center [411, 354] width 13 height 13
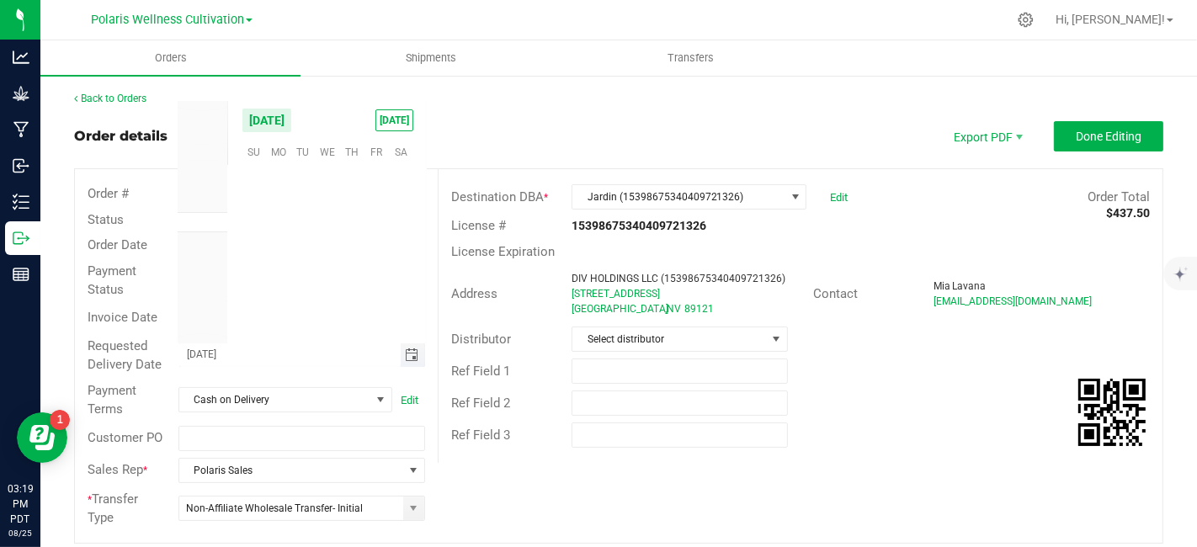
scroll to position [272739, 0]
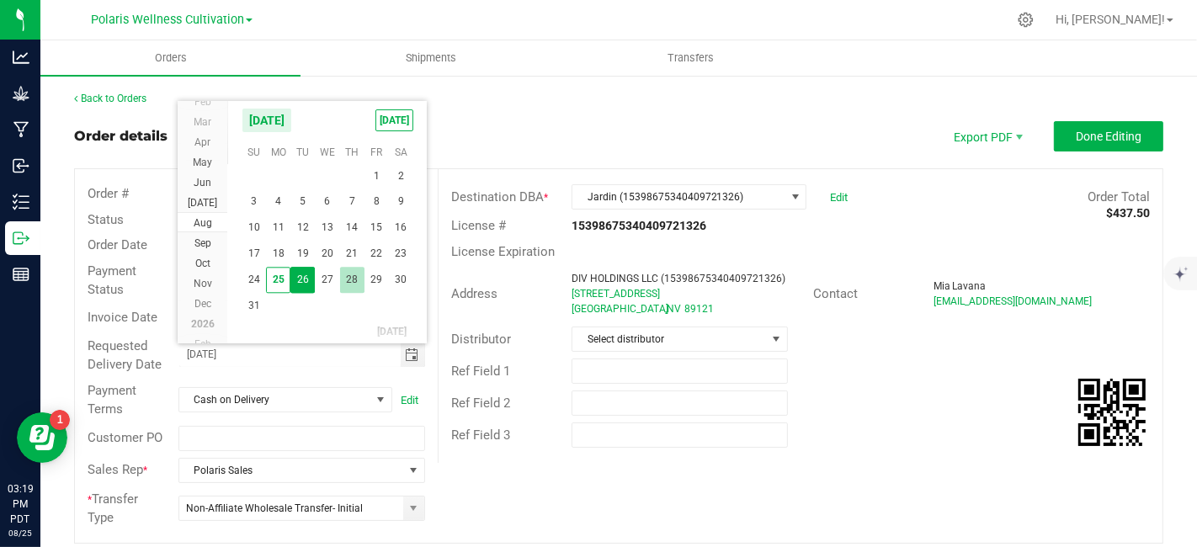
click at [356, 273] on span "28" at bounding box center [352, 280] width 24 height 26
type input "08/28/2025"
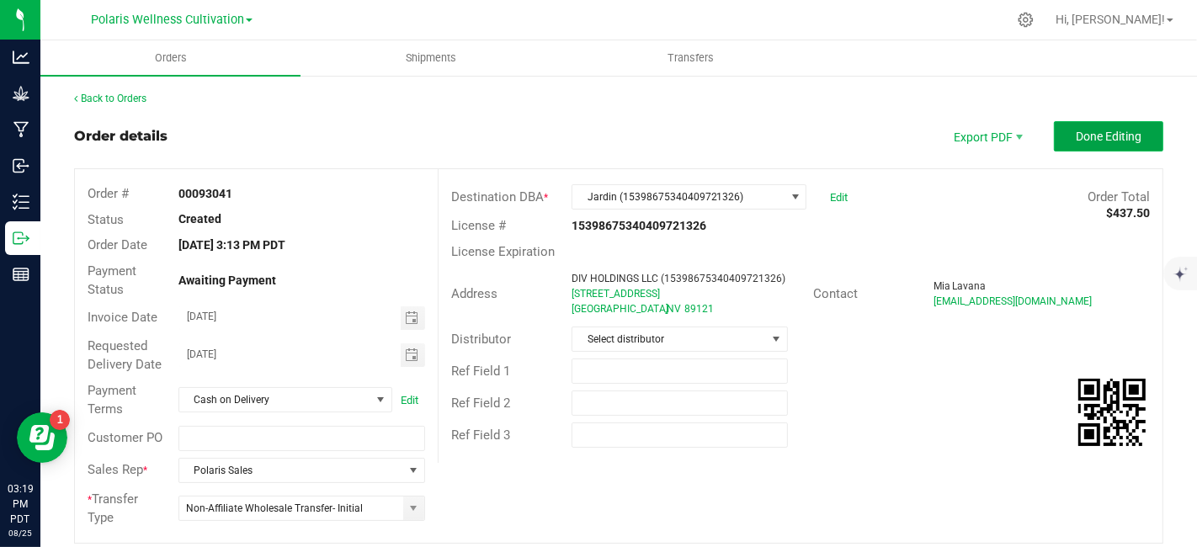
click at [1106, 140] on span "Done Editing" at bounding box center [1108, 136] width 66 height 13
